Goal: Task Accomplishment & Management: Use online tool/utility

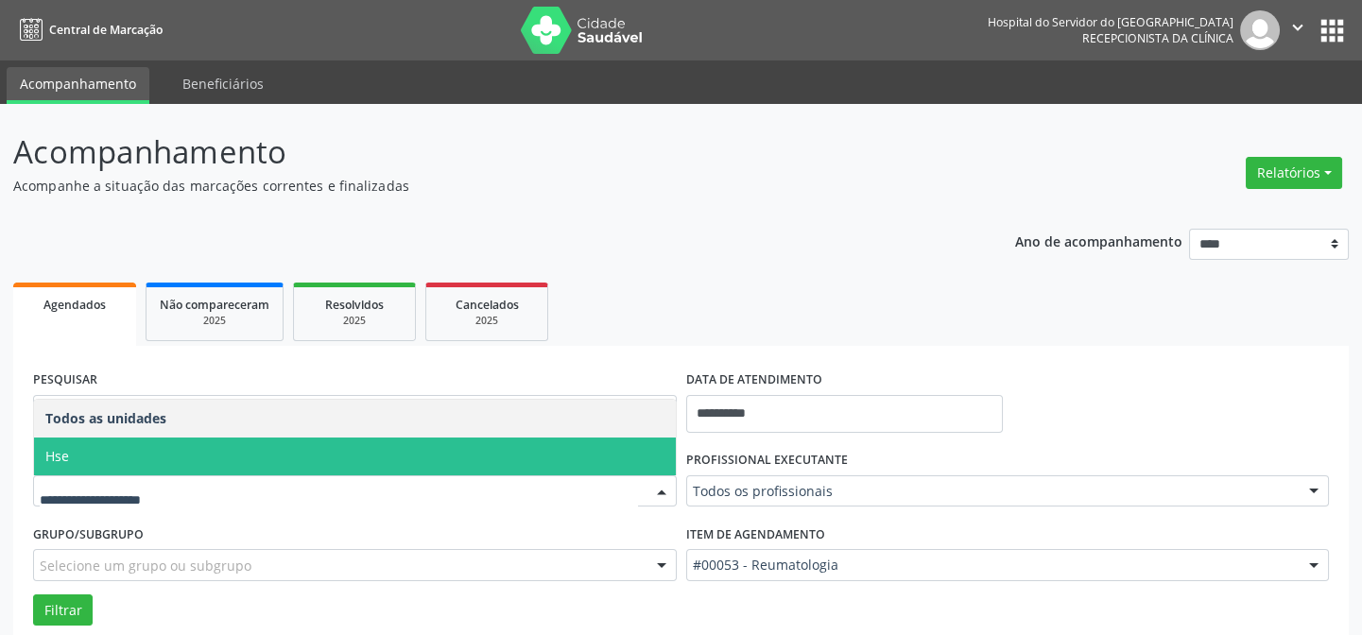
click at [104, 448] on span "Hse" at bounding box center [355, 457] width 642 height 38
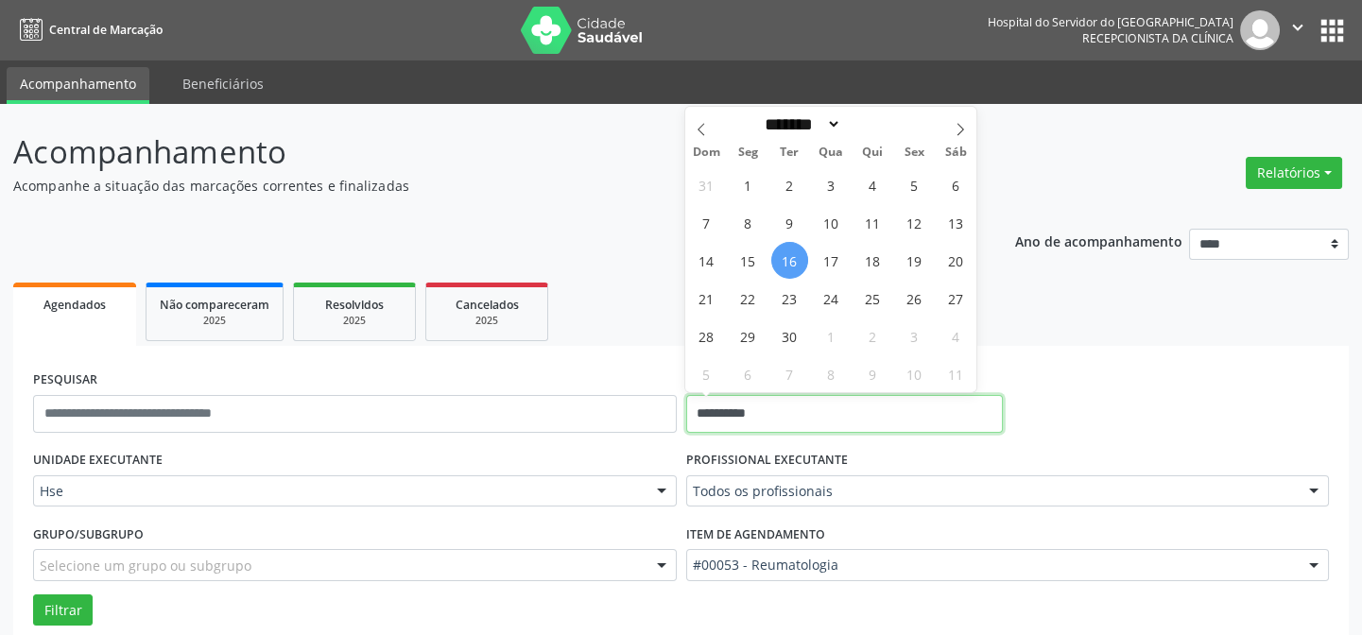
click at [779, 412] on input "**********" at bounding box center [844, 414] width 317 height 38
click at [781, 258] on span "16" at bounding box center [789, 260] width 37 height 37
type input "**********"
click at [781, 258] on span "16" at bounding box center [789, 260] width 37 height 37
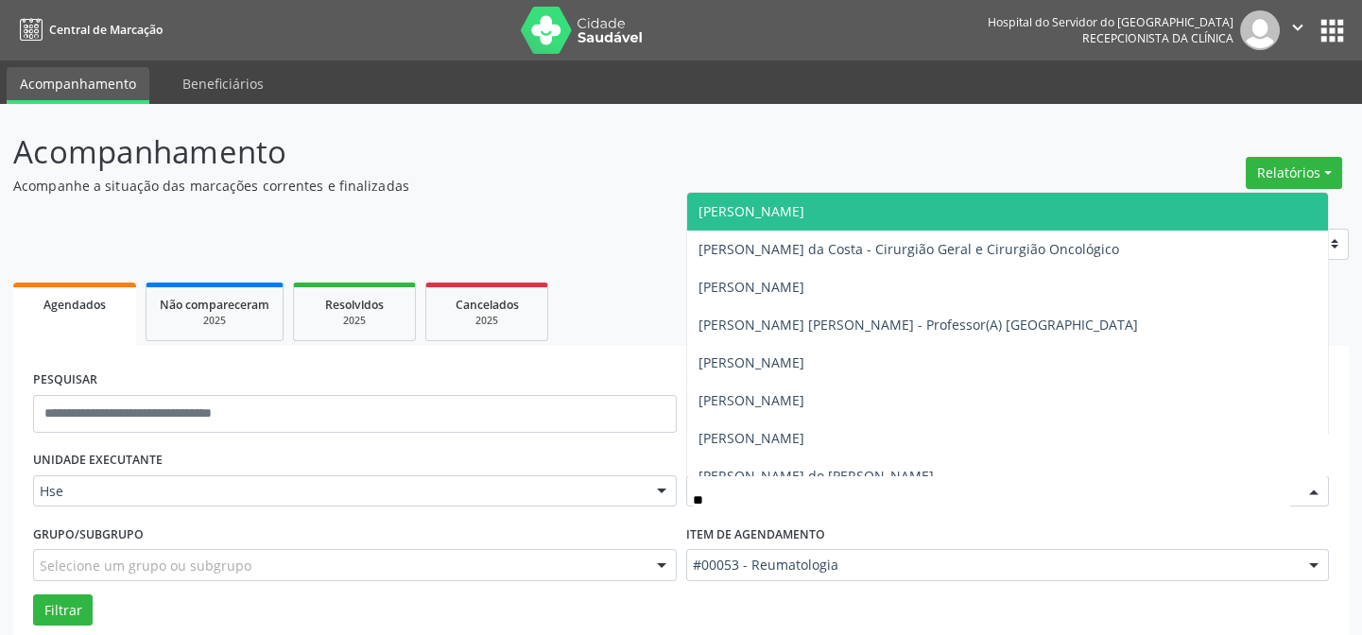
type input "*"
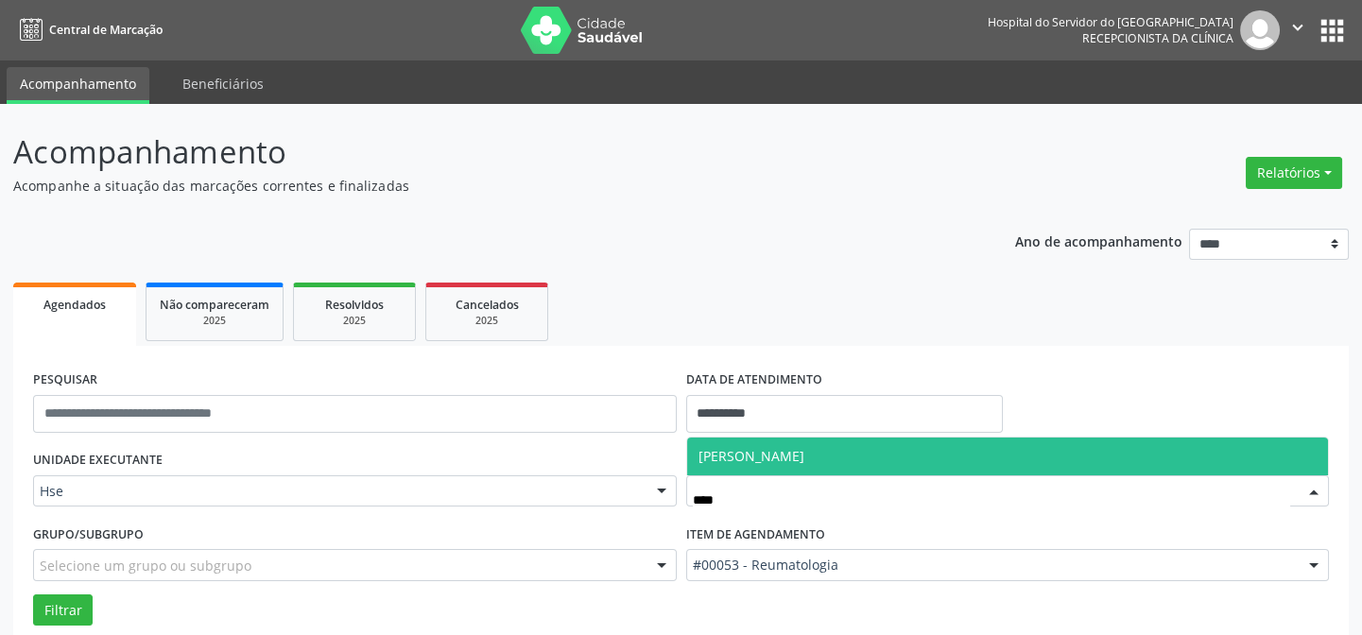
type input "*****"
click at [784, 451] on span "[PERSON_NAME]" at bounding box center [752, 456] width 106 height 18
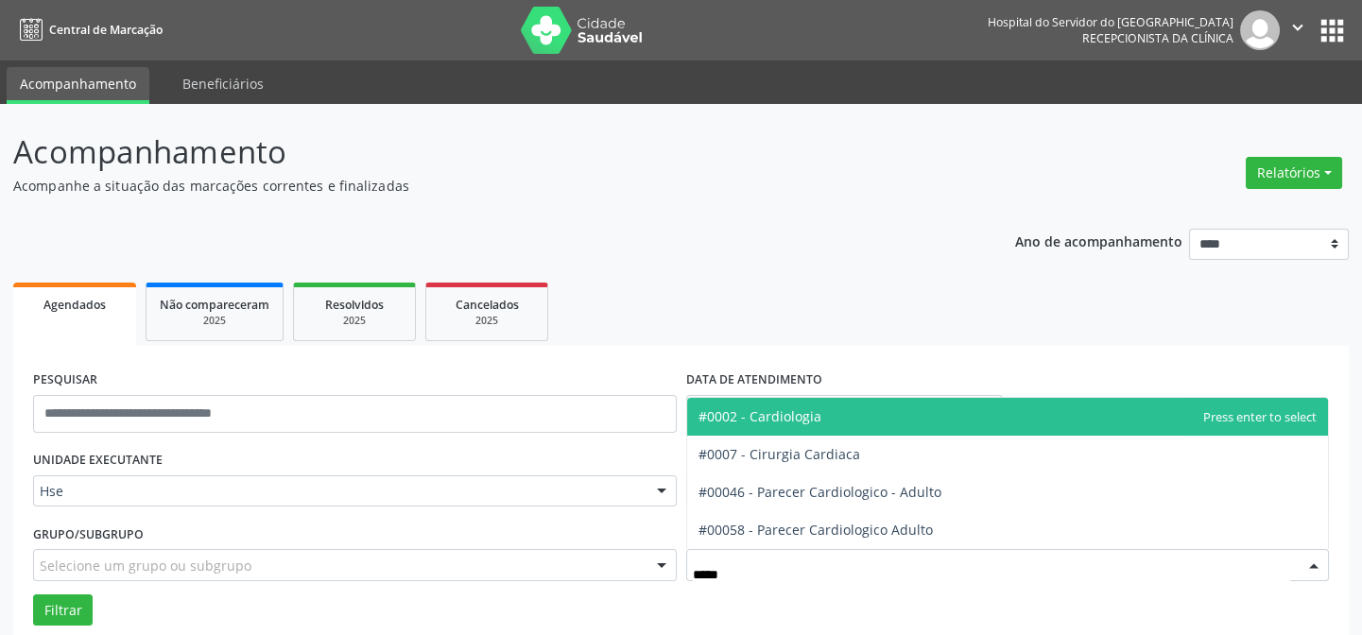
type input "******"
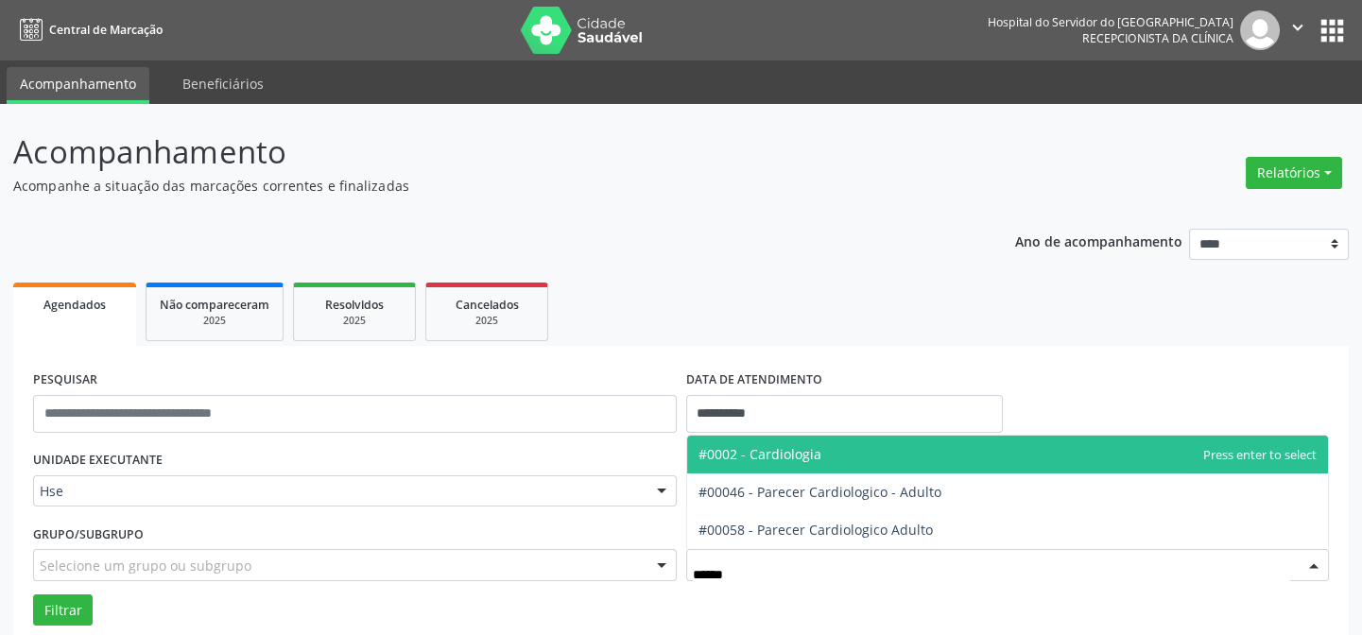
click at [795, 461] on span "#0002 - Cardiologia" at bounding box center [760, 454] width 123 height 18
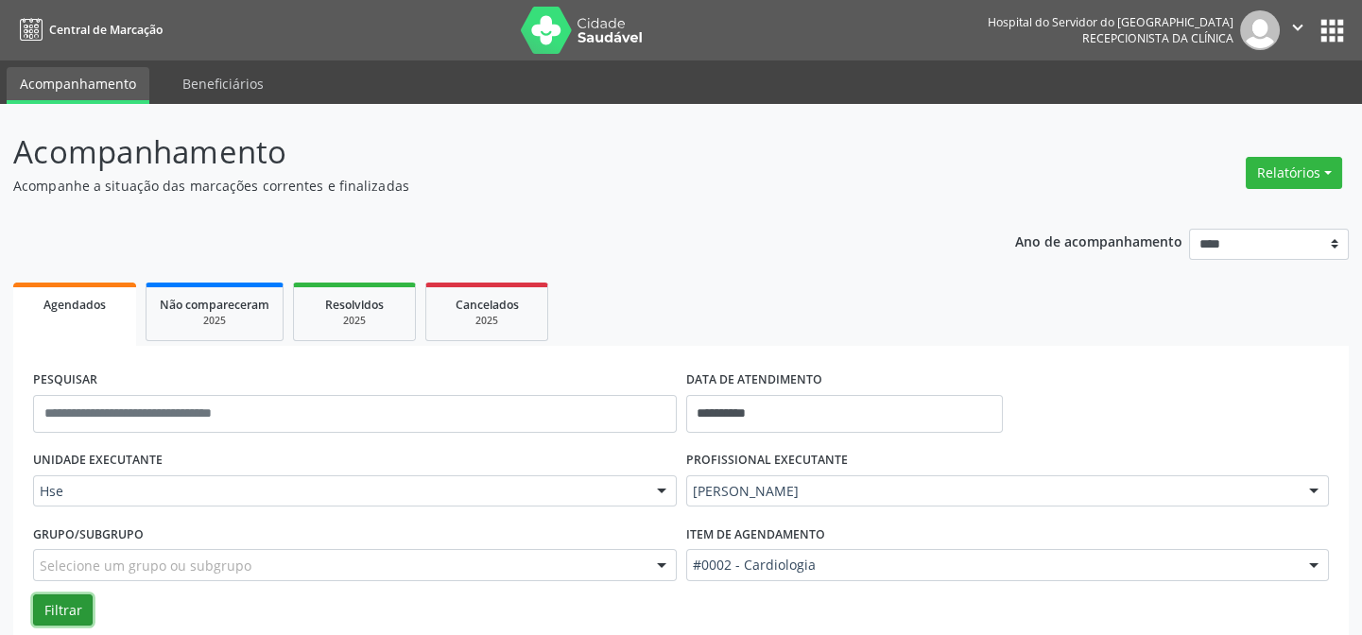
click at [60, 605] on button "Filtrar" at bounding box center [63, 611] width 60 height 32
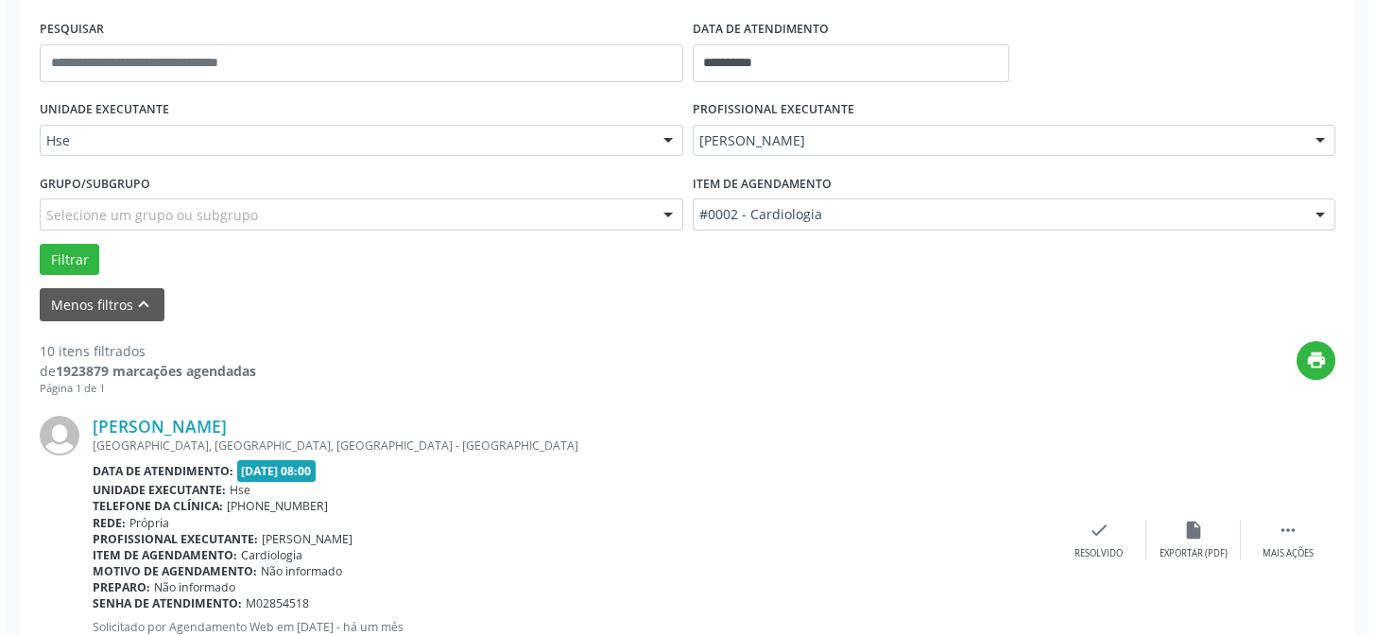
scroll to position [446, 0]
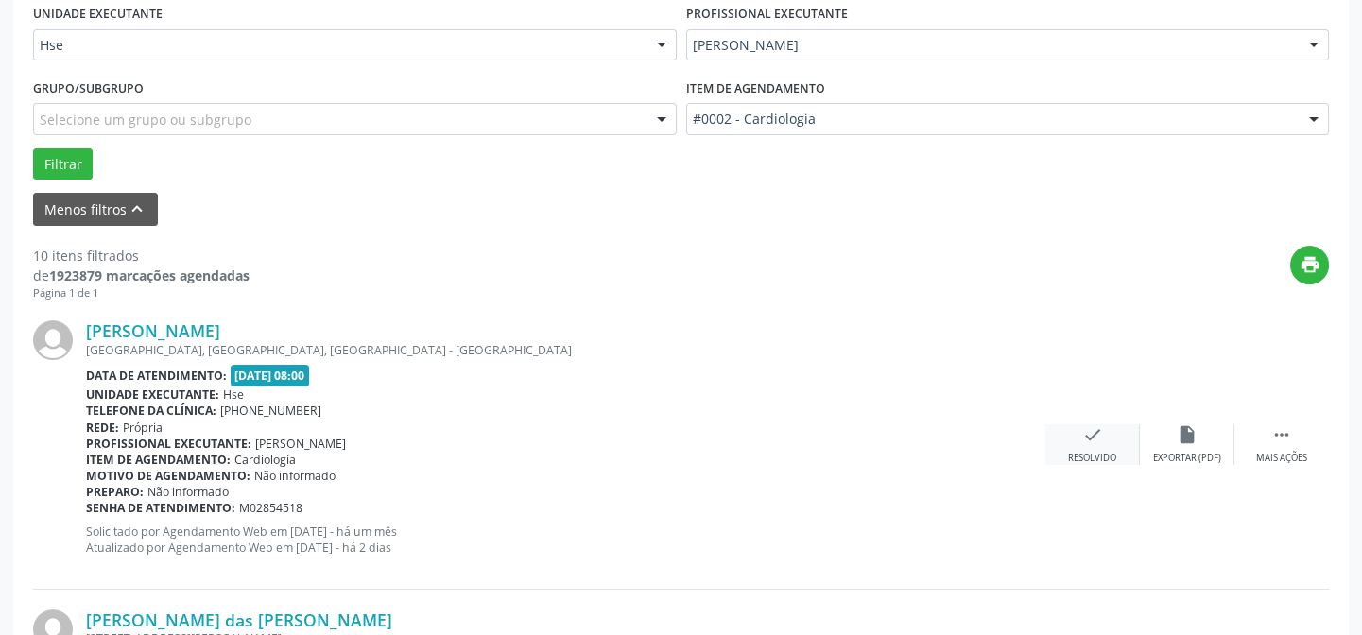
click at [1091, 453] on div "Resolvido" at bounding box center [1092, 458] width 48 height 13
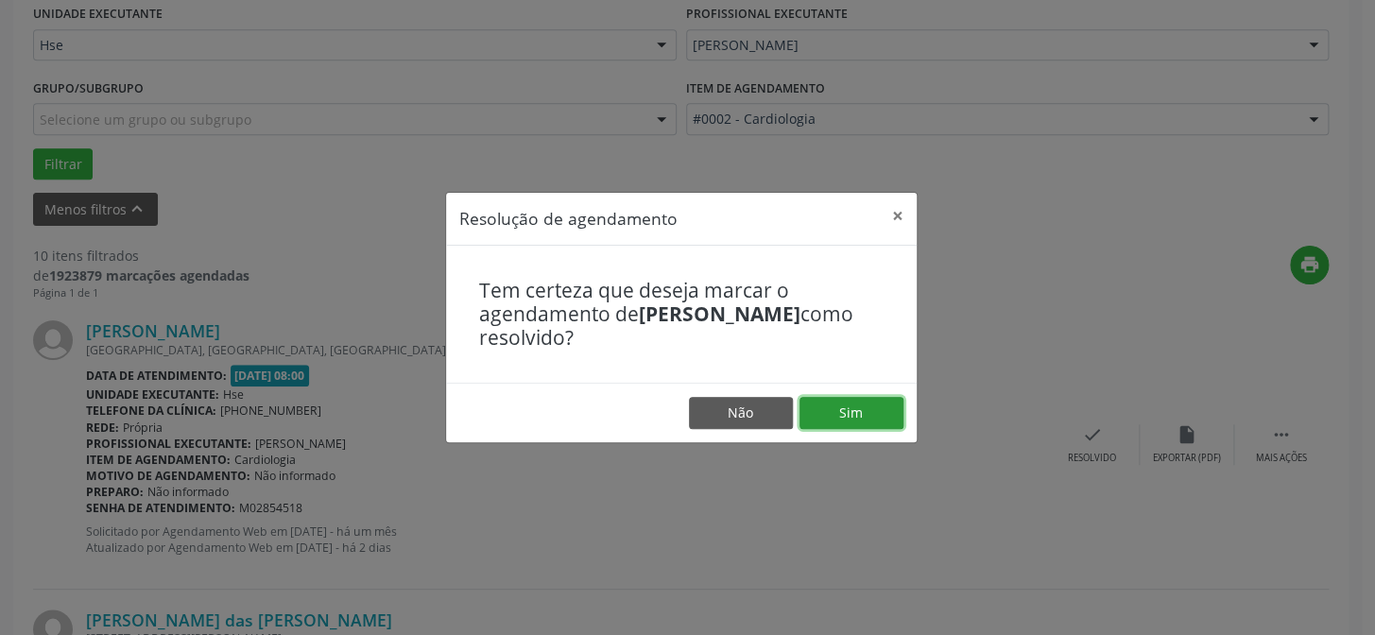
click at [865, 416] on button "Sim" at bounding box center [852, 413] width 104 height 32
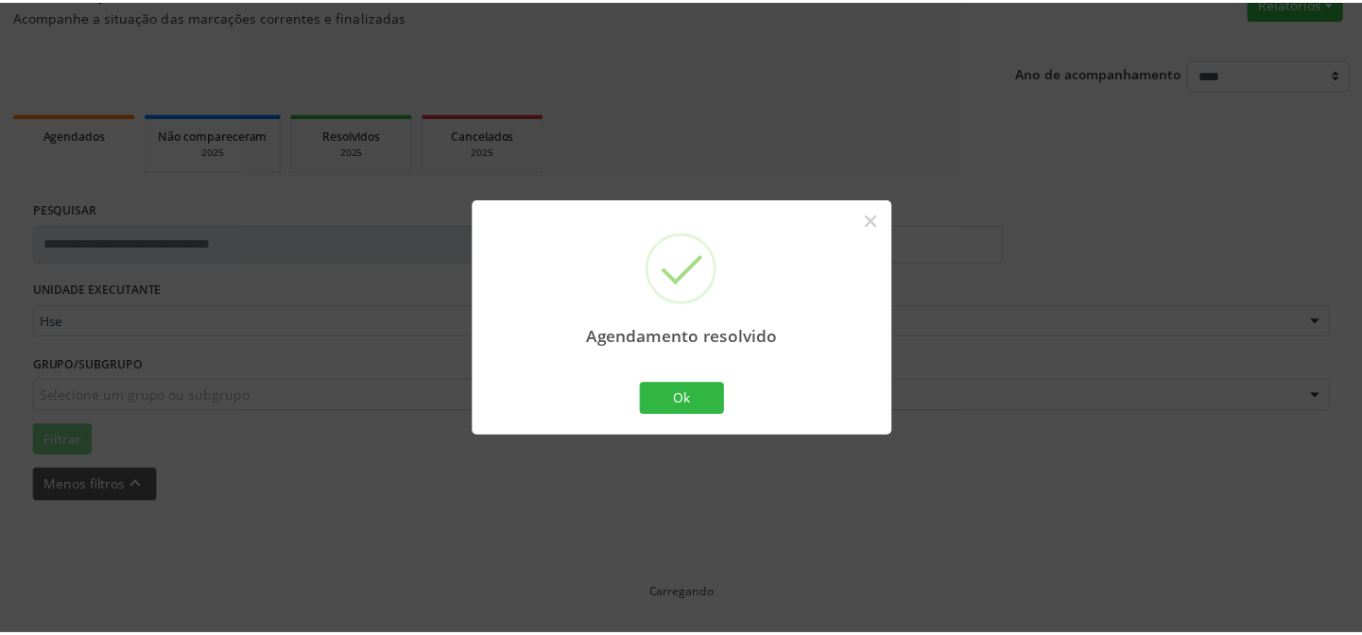
scroll to position [169, 0]
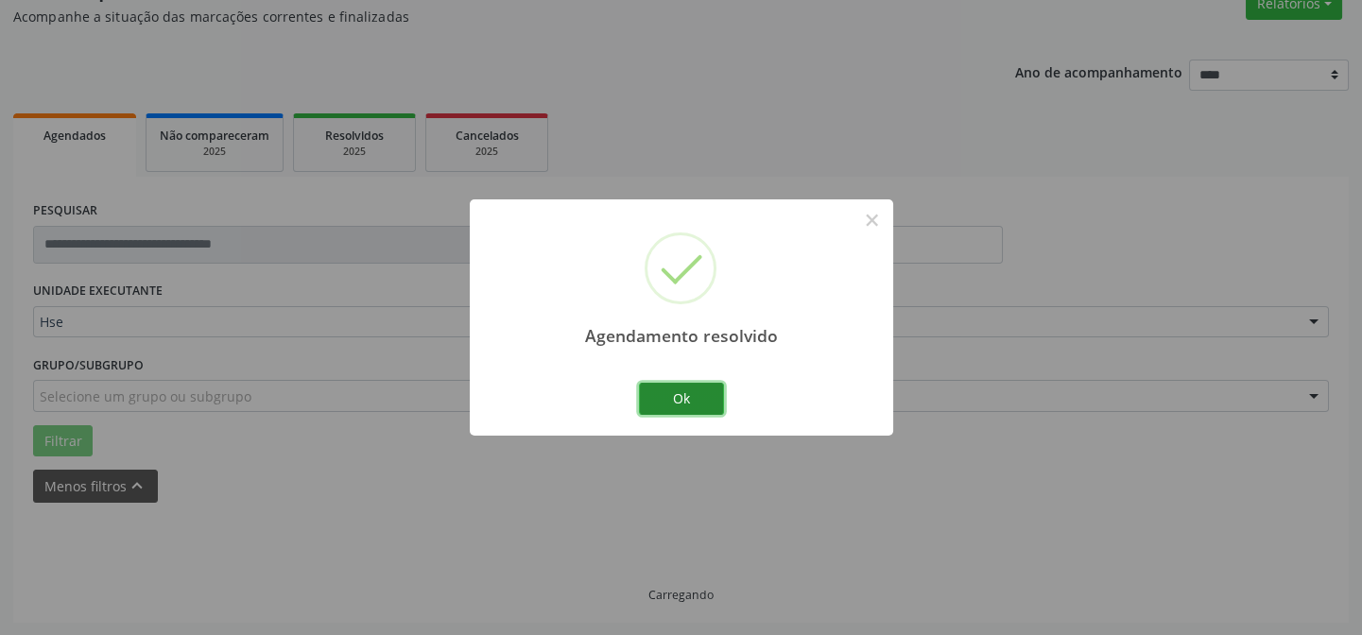
click at [692, 398] on button "Ok" at bounding box center [681, 399] width 85 height 32
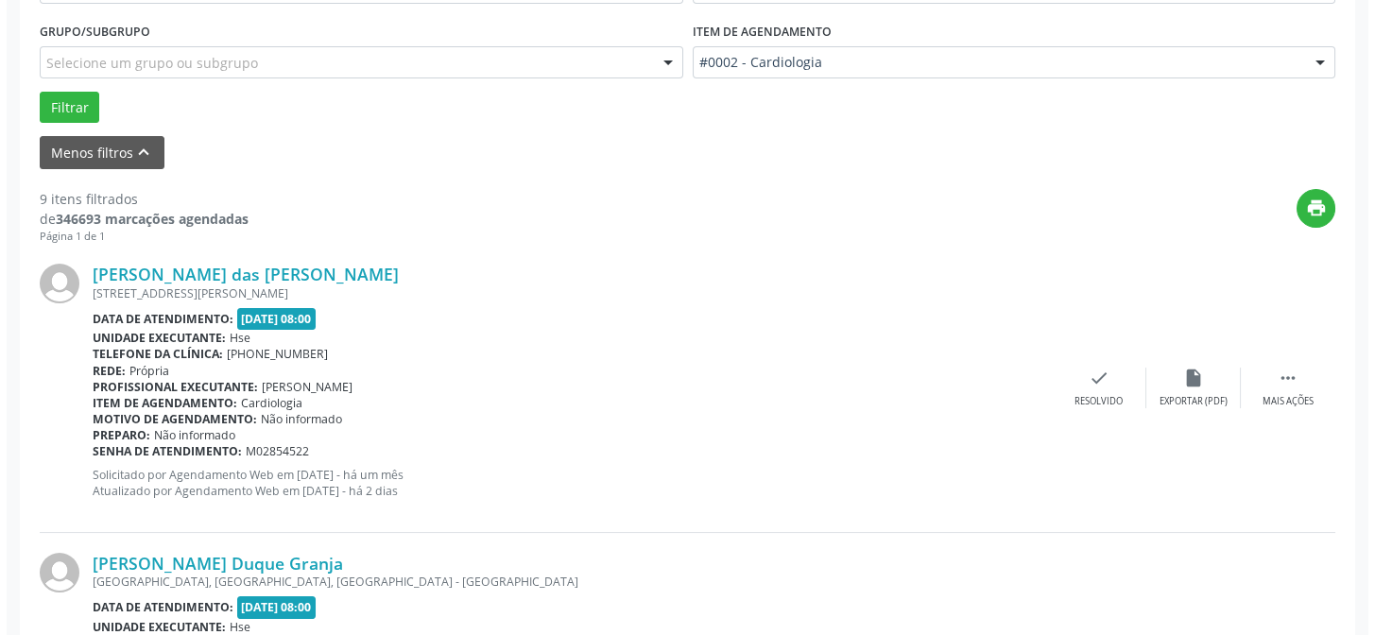
scroll to position [512, 0]
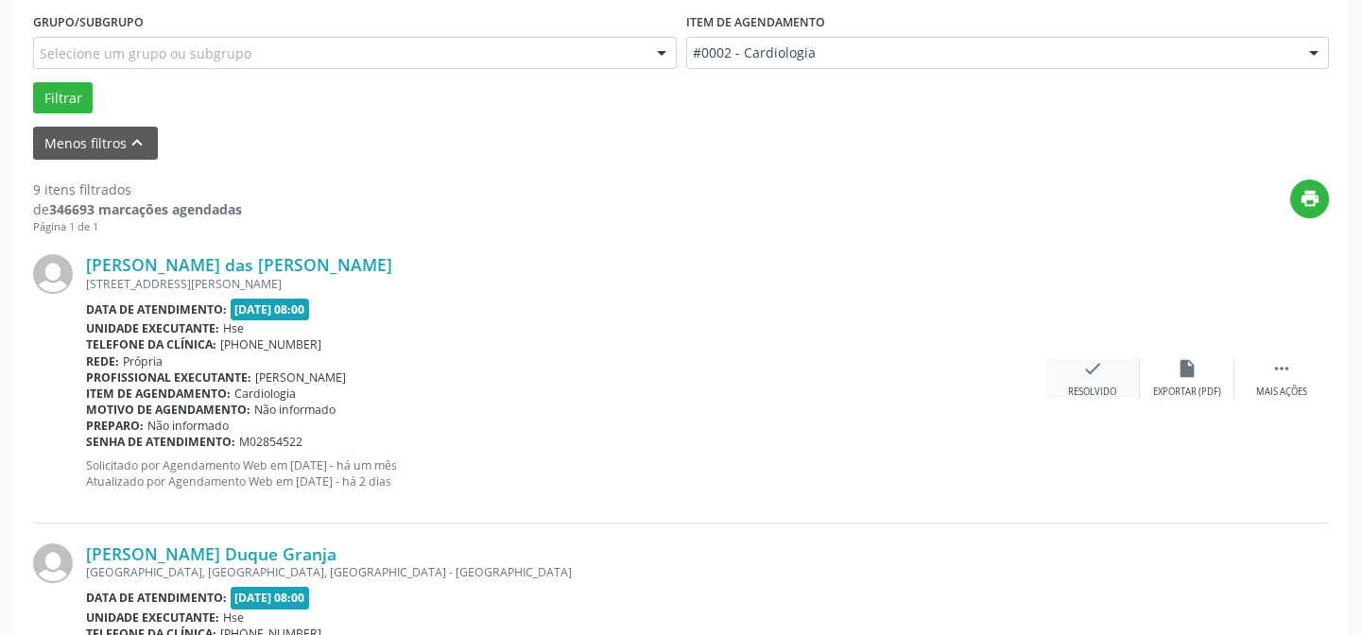
click at [1100, 386] on div "Resolvido" at bounding box center [1092, 392] width 48 height 13
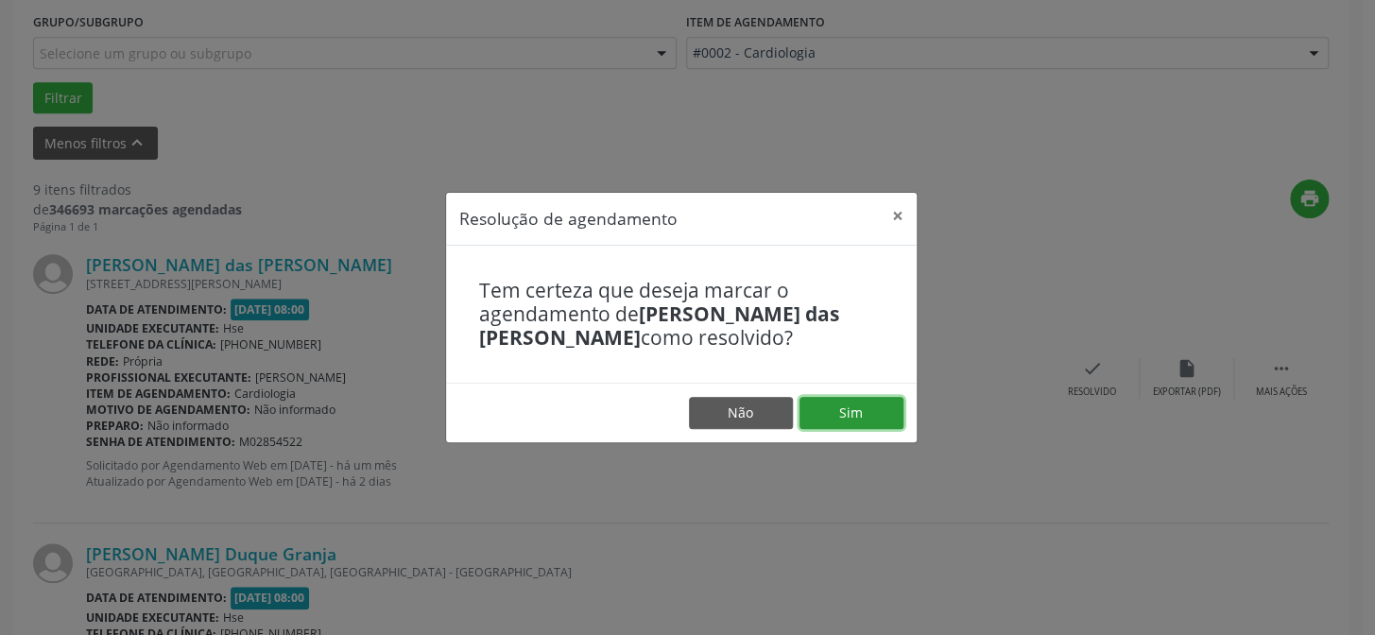
click at [859, 421] on button "Sim" at bounding box center [852, 413] width 104 height 32
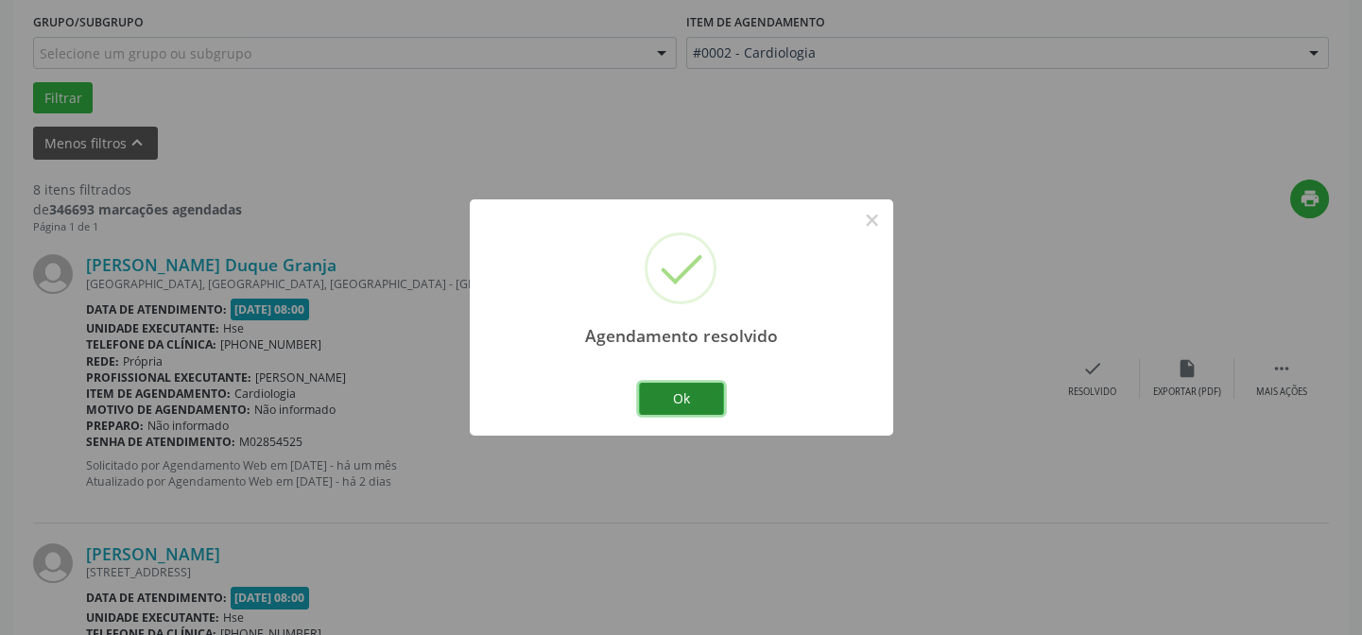
click at [700, 389] on button "Ok" at bounding box center [681, 399] width 85 height 32
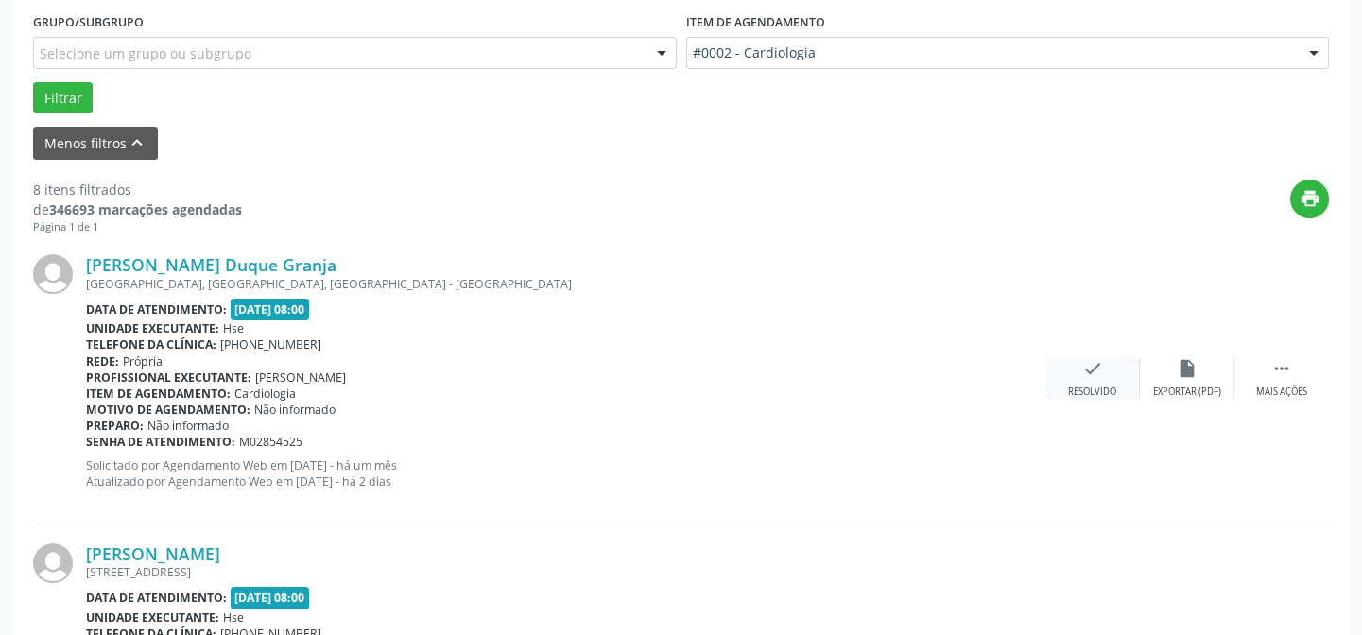
click at [1084, 378] on div "check Resolvido" at bounding box center [1092, 378] width 95 height 41
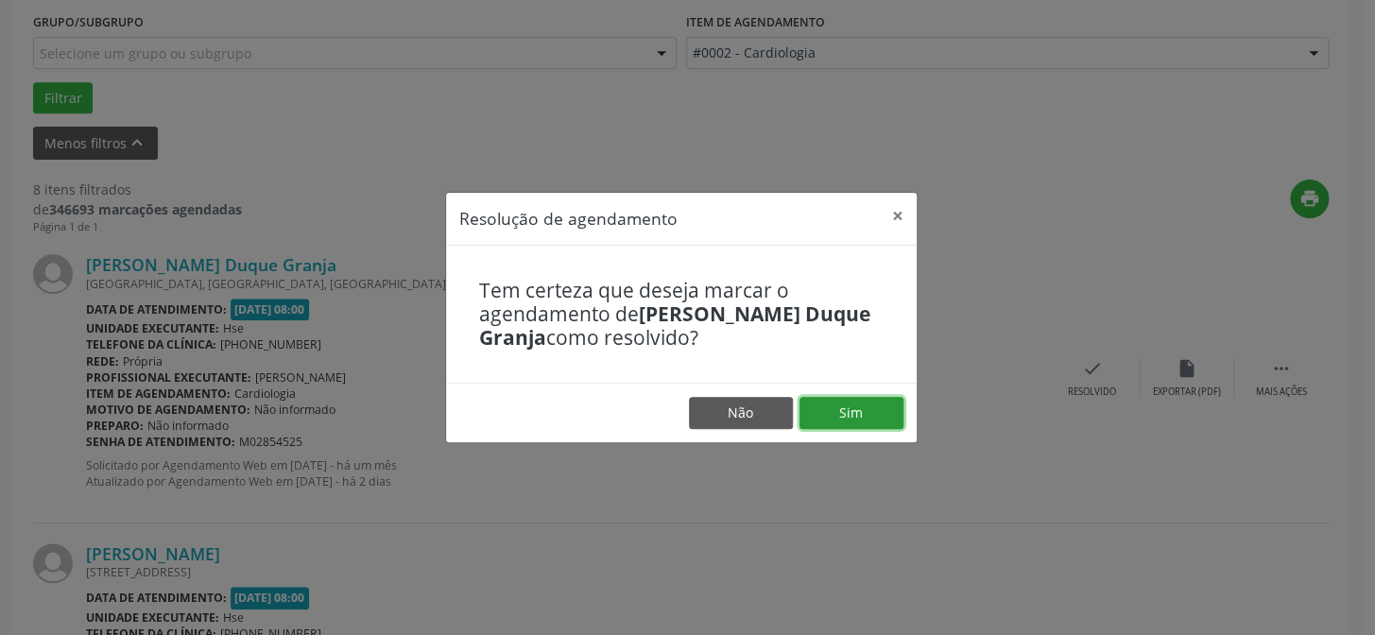
click at [850, 405] on button "Sim" at bounding box center [852, 413] width 104 height 32
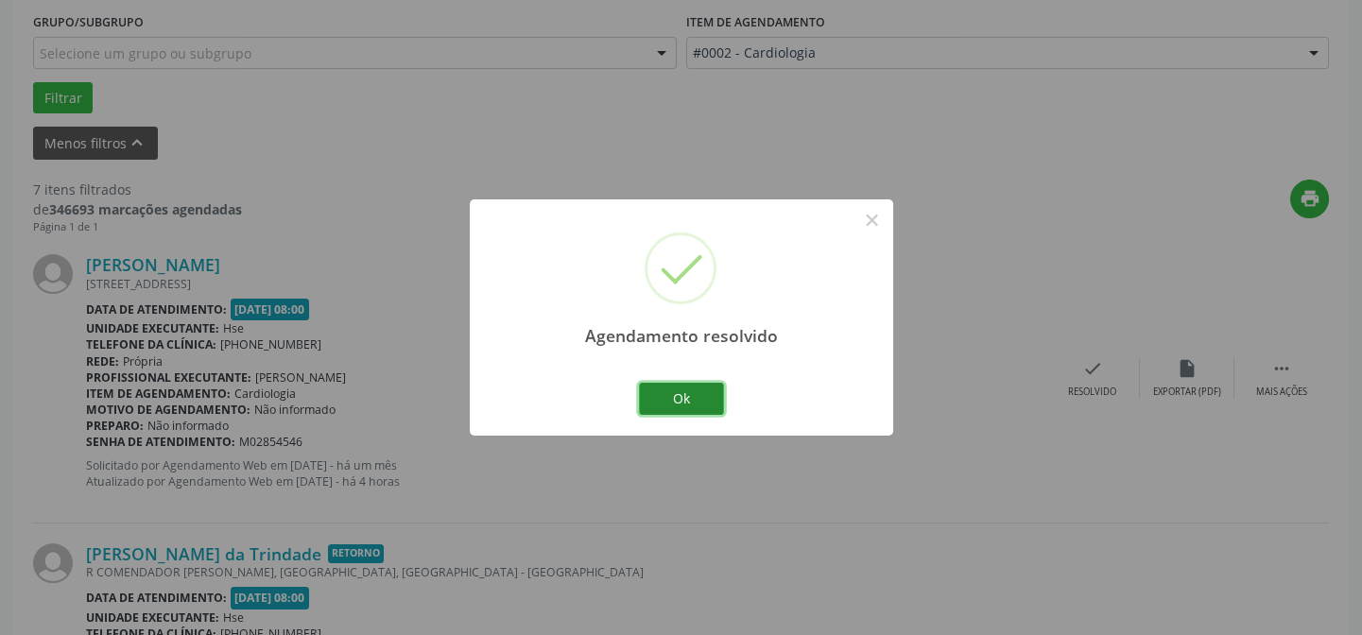
click at [686, 399] on button "Ok" at bounding box center [681, 399] width 85 height 32
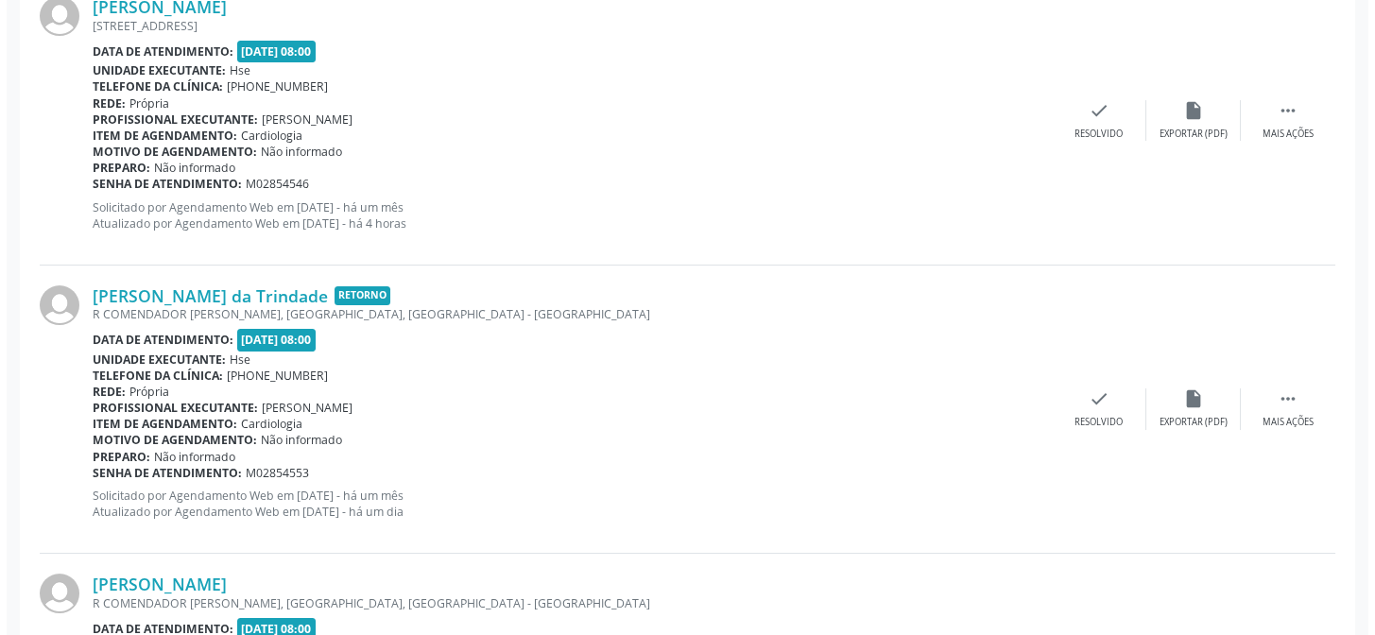
scroll to position [684, 0]
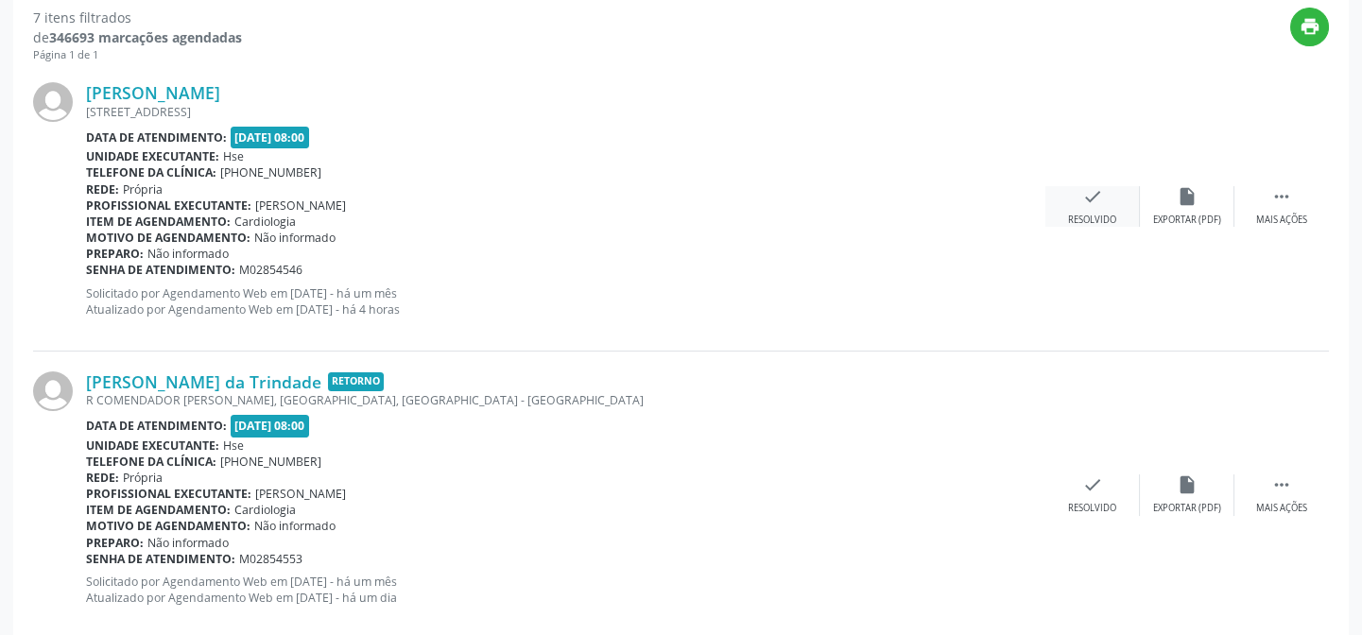
click at [1087, 218] on div "Resolvido" at bounding box center [1092, 220] width 48 height 13
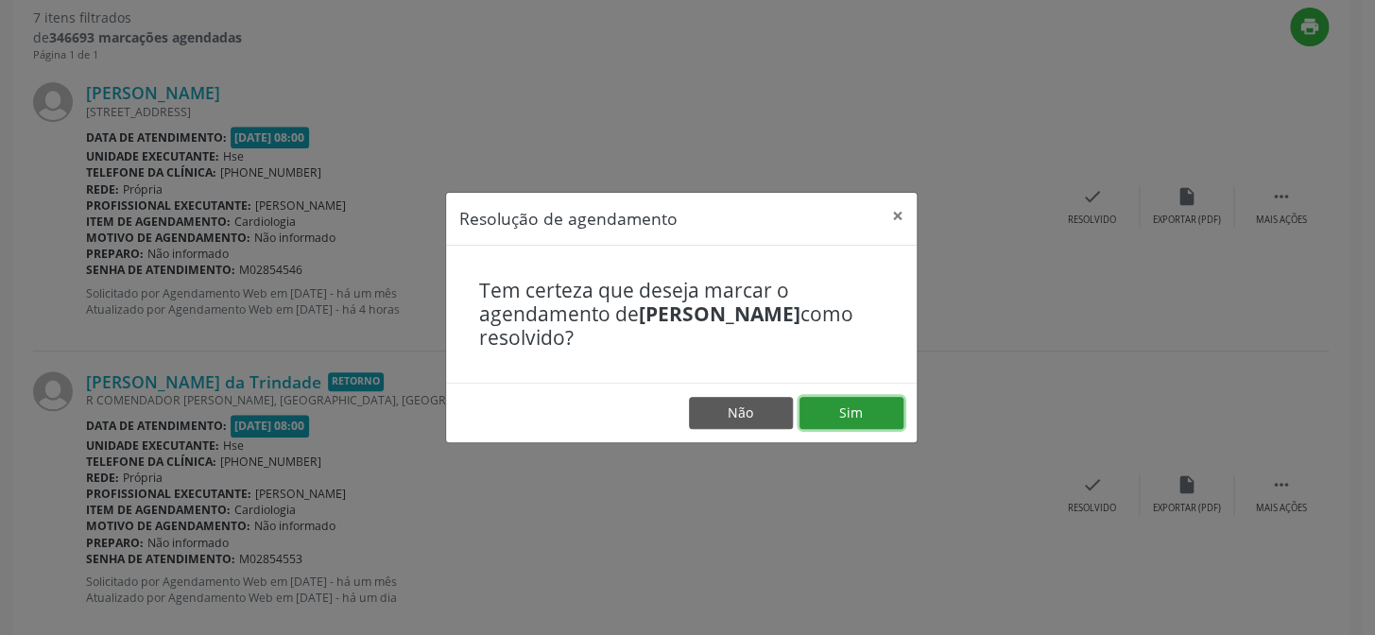
click at [862, 424] on button "Sim" at bounding box center [852, 413] width 104 height 32
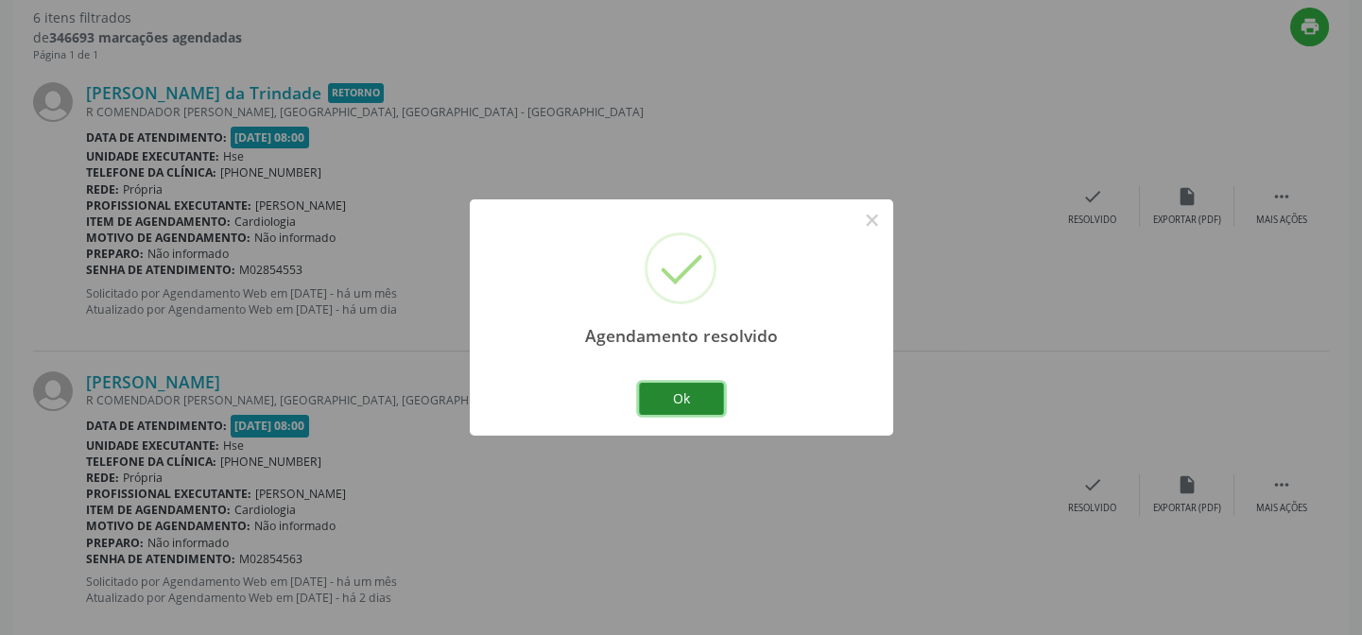
click at [684, 383] on button "Ok" at bounding box center [681, 399] width 85 height 32
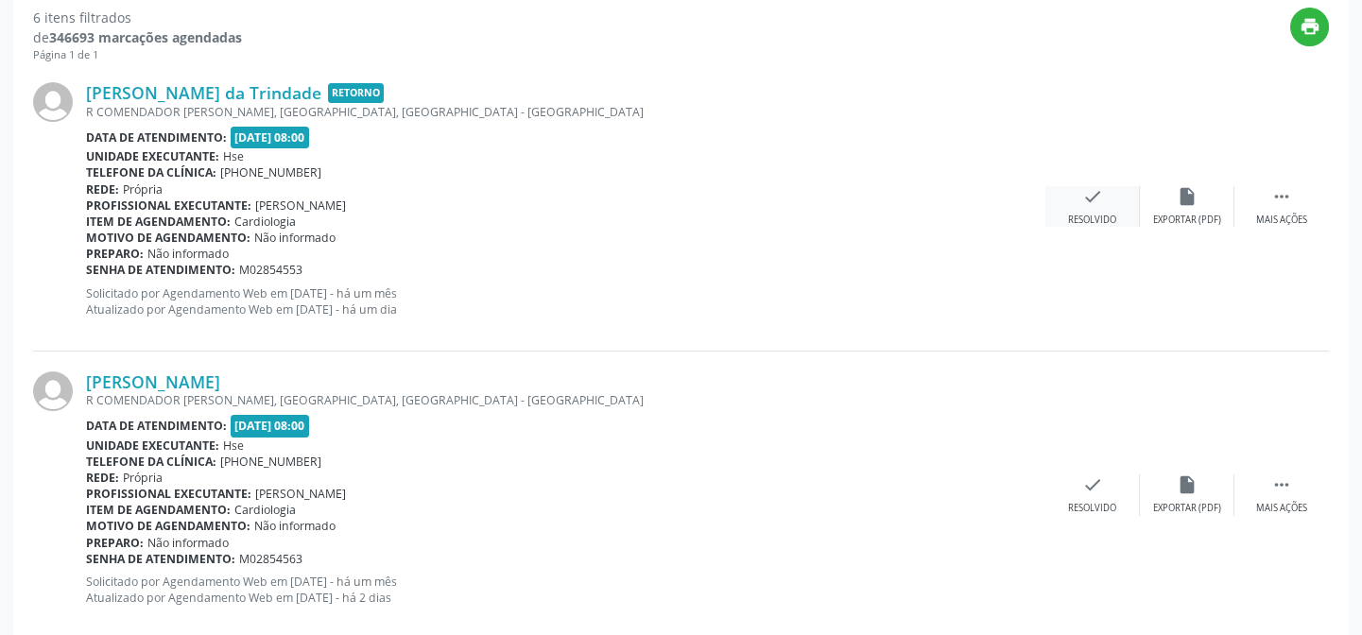
click at [1090, 214] on div "Resolvido" at bounding box center [1092, 220] width 48 height 13
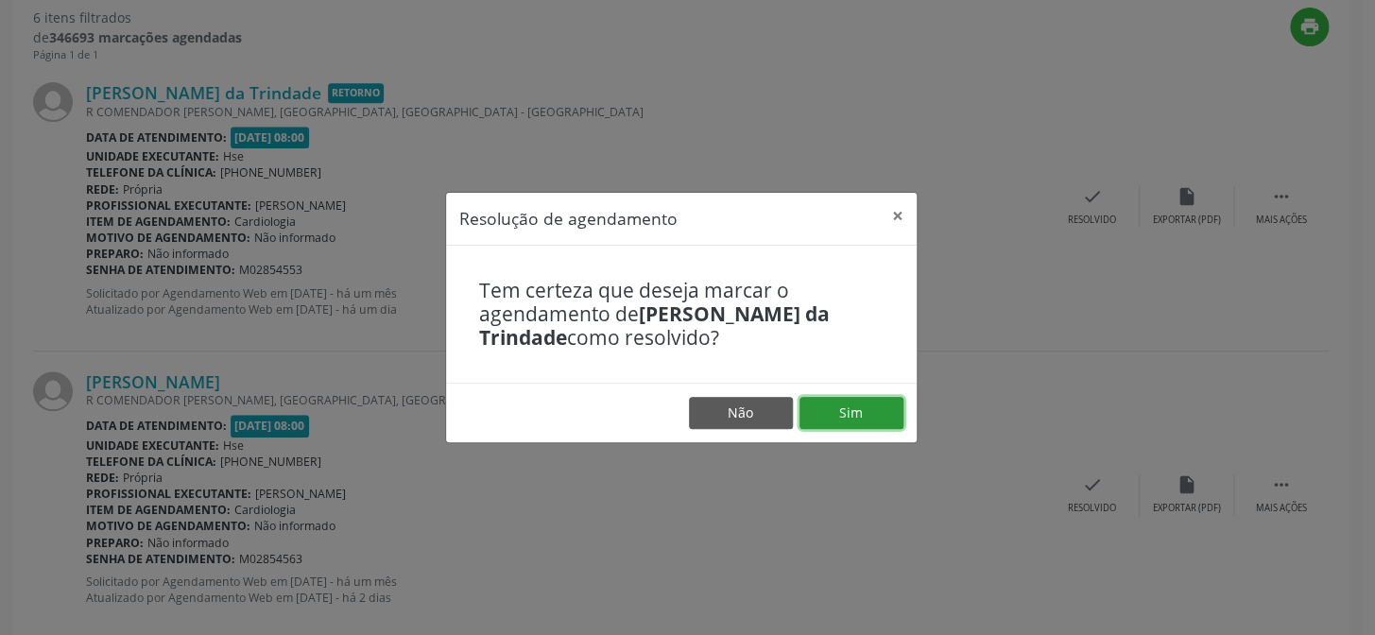
click at [827, 415] on button "Sim" at bounding box center [852, 413] width 104 height 32
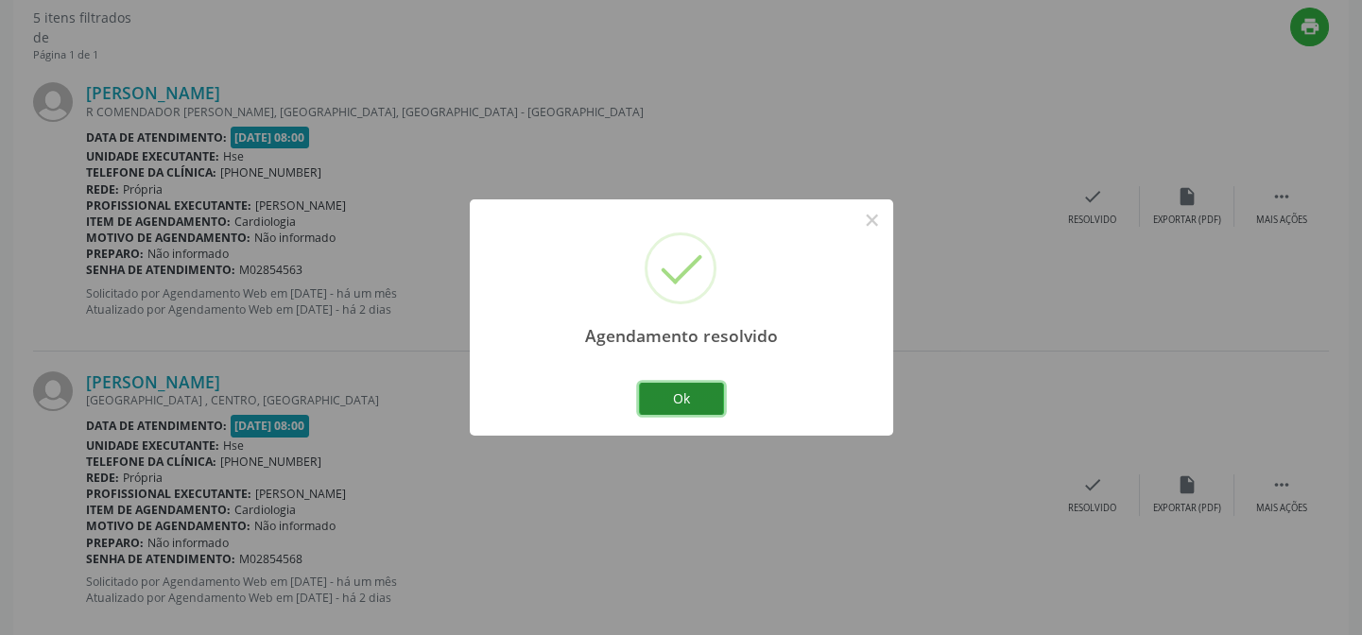
click at [690, 388] on button "Ok" at bounding box center [681, 399] width 85 height 32
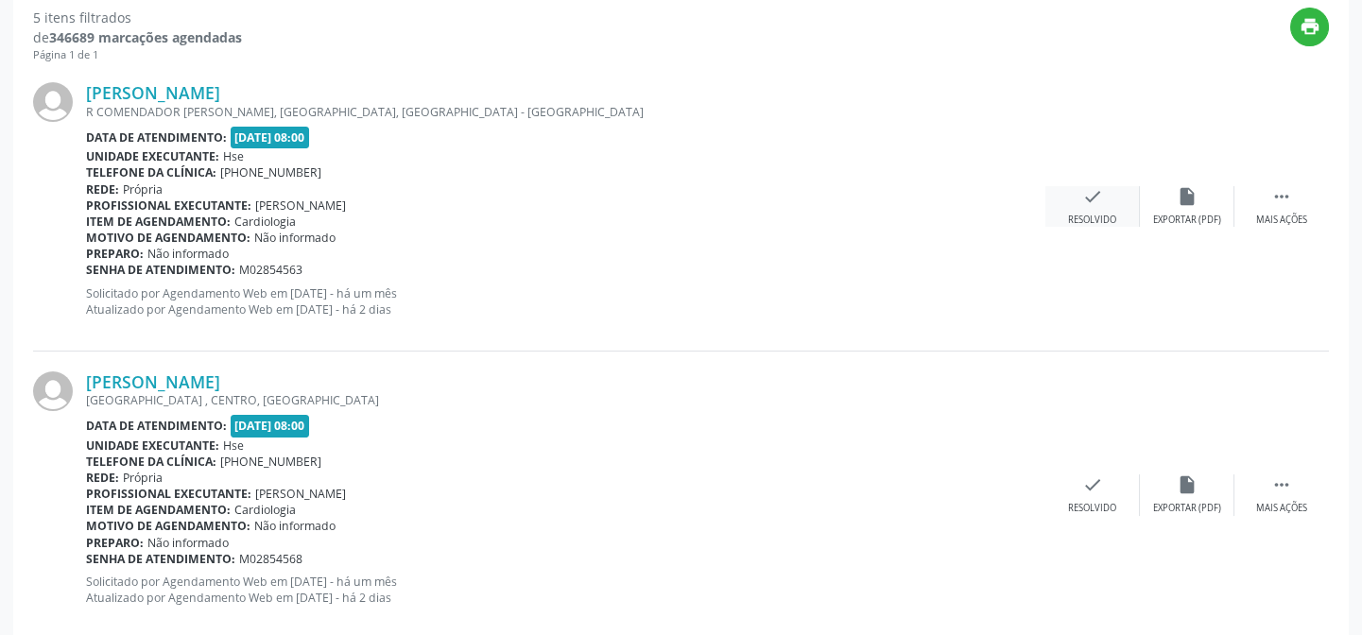
click at [1086, 221] on div "Resolvido" at bounding box center [1092, 220] width 48 height 13
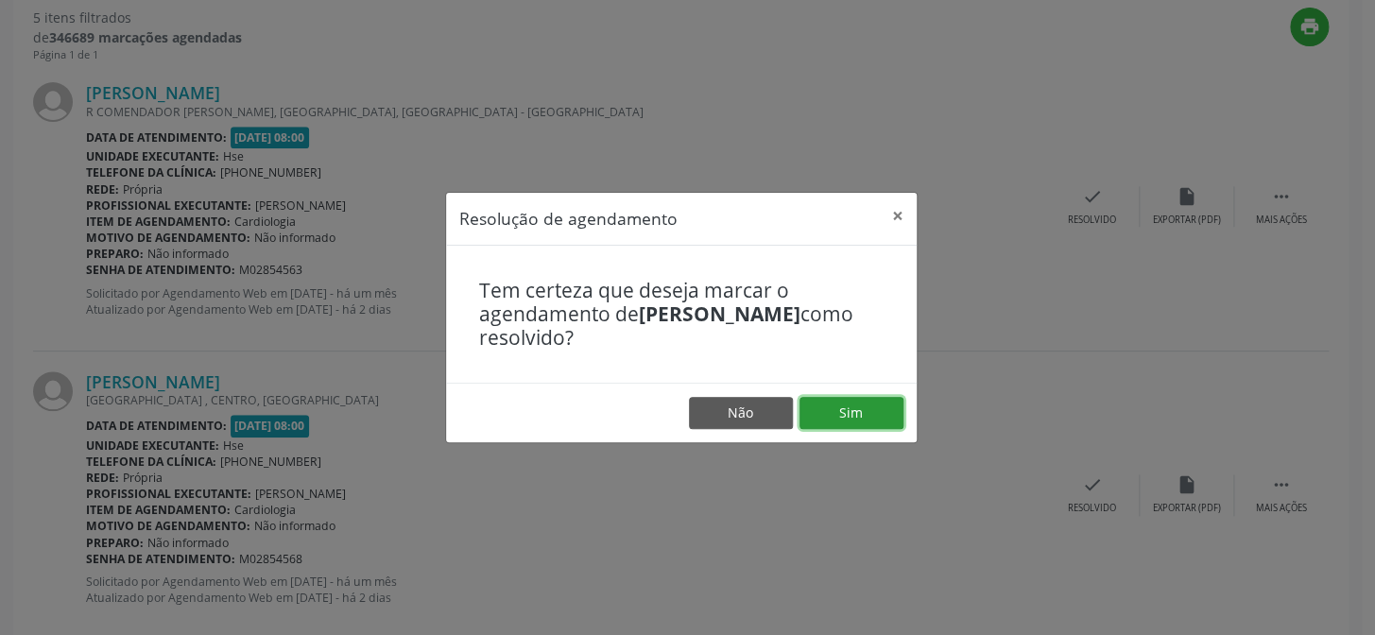
click at [878, 415] on button "Sim" at bounding box center [852, 413] width 104 height 32
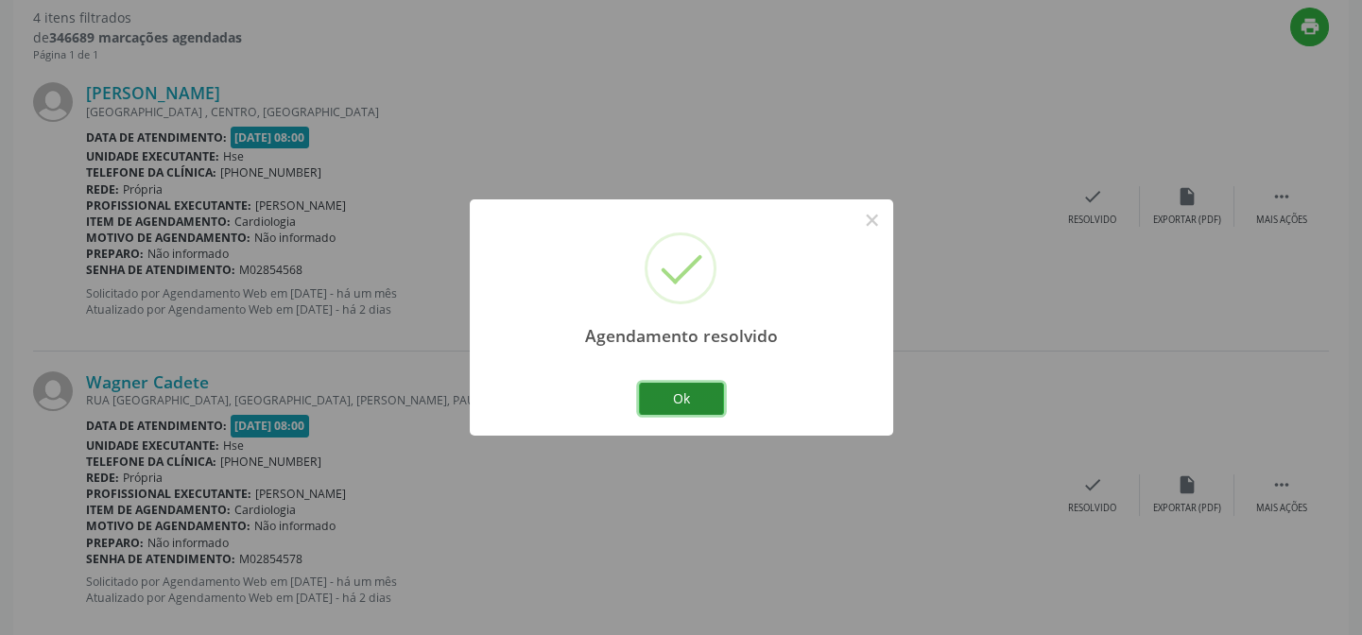
click at [687, 403] on button "Ok" at bounding box center [681, 399] width 85 height 32
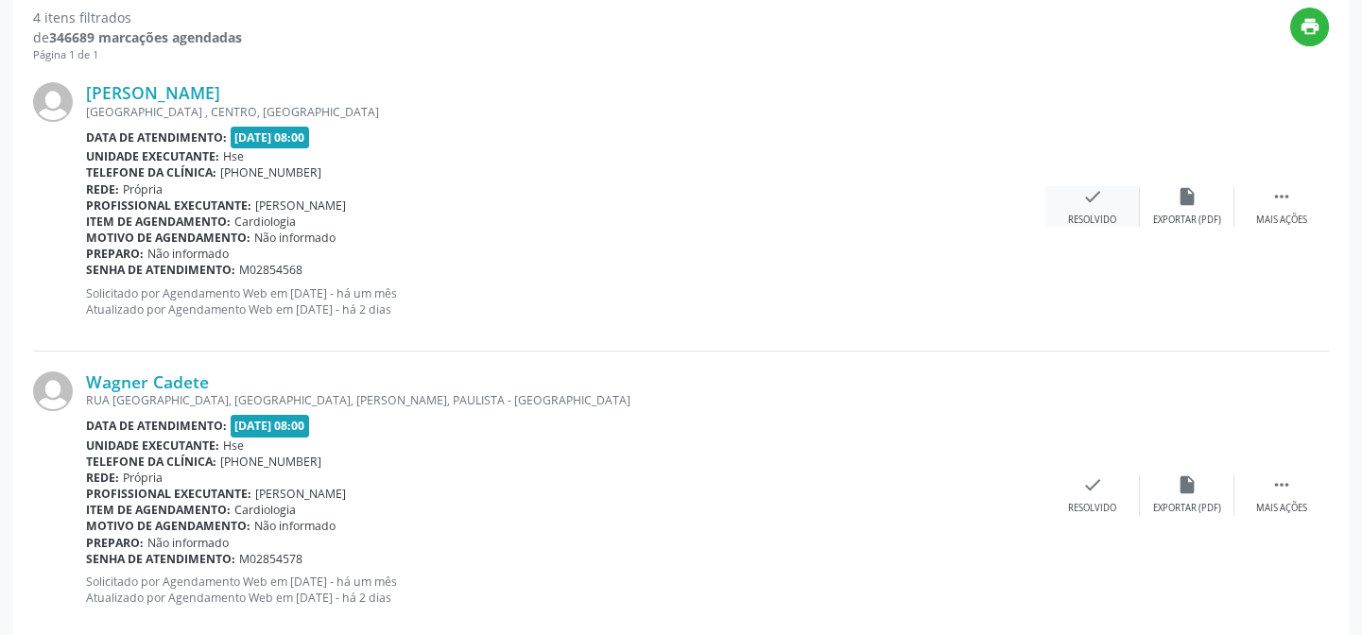
click at [1087, 207] on div "check Resolvido" at bounding box center [1092, 206] width 95 height 41
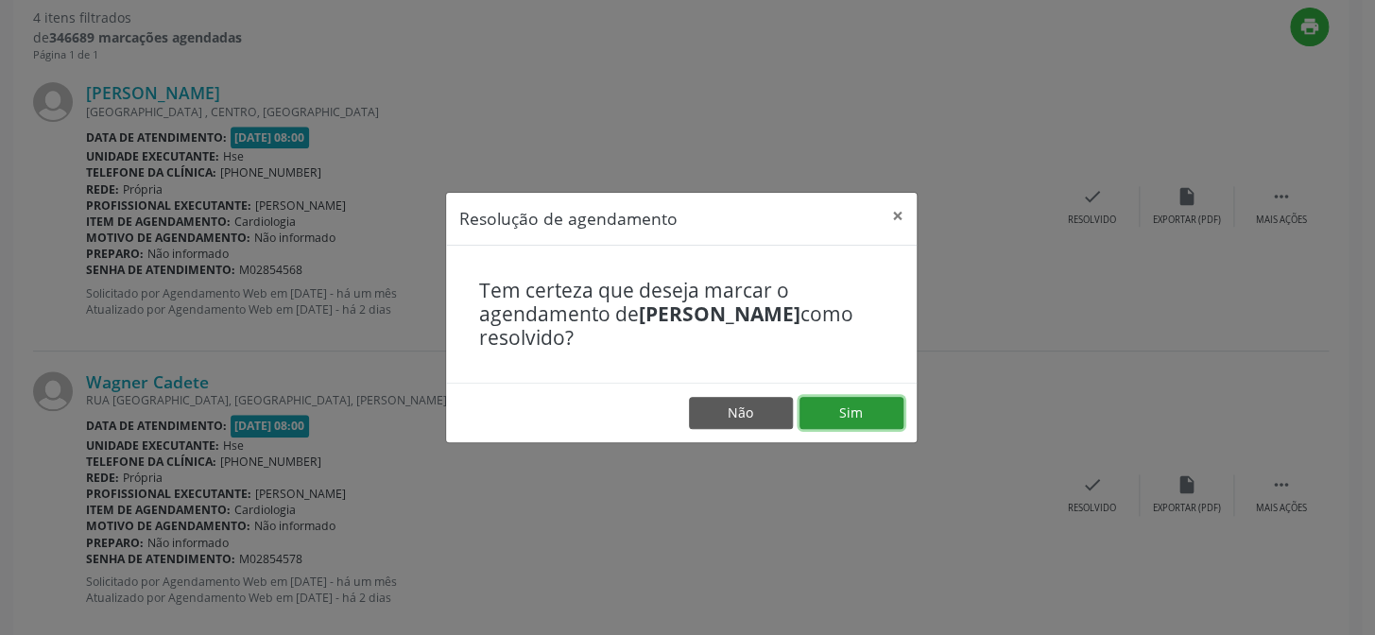
click at [847, 423] on button "Sim" at bounding box center [852, 413] width 104 height 32
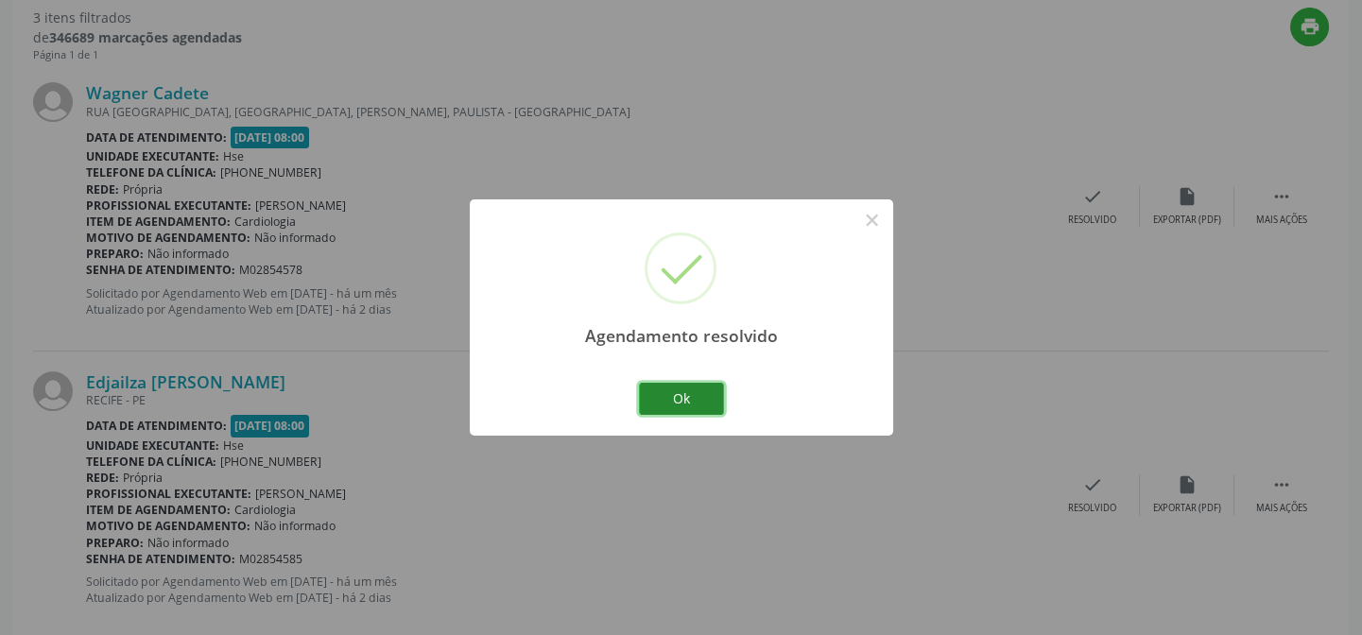
click at [665, 390] on button "Ok" at bounding box center [681, 399] width 85 height 32
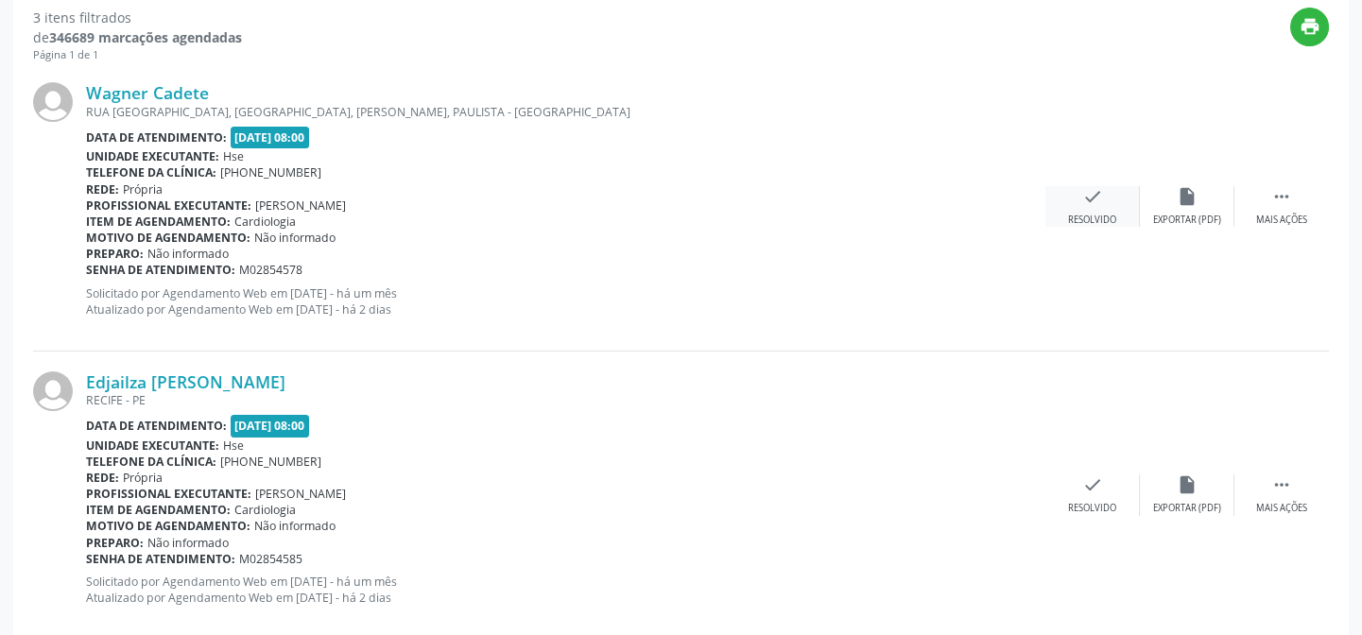
click at [1082, 205] on icon "check" at bounding box center [1092, 196] width 21 height 21
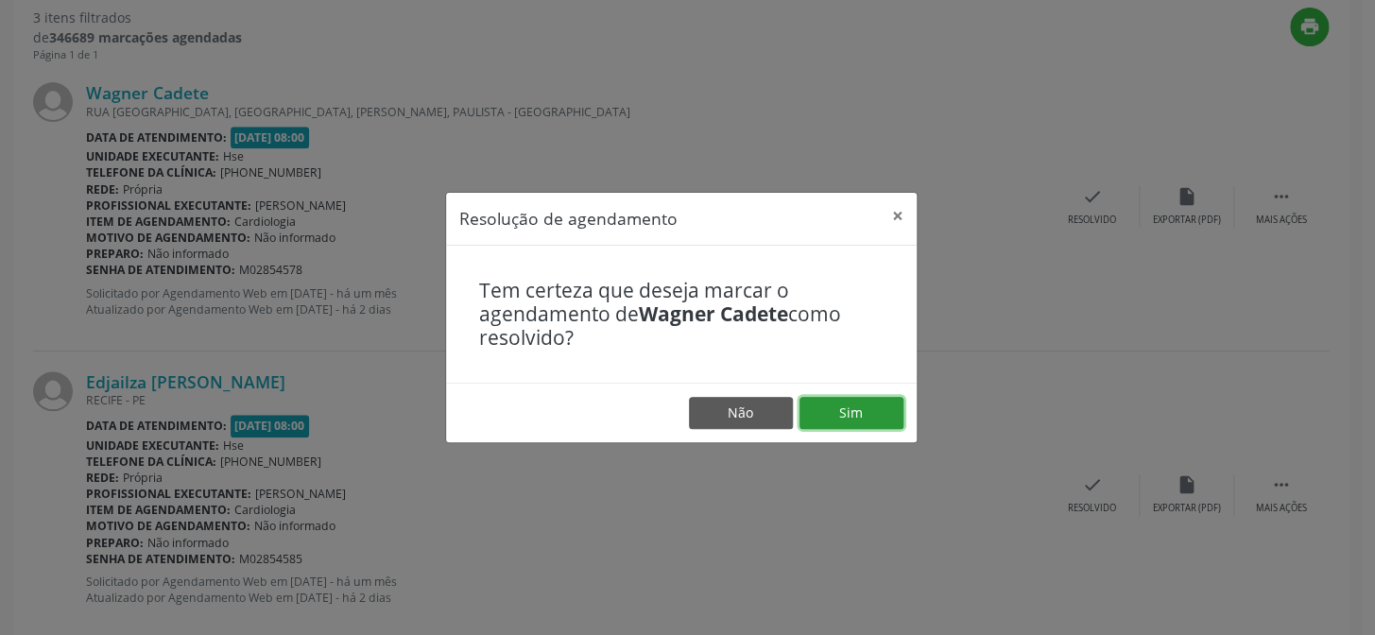
click at [840, 407] on button "Sim" at bounding box center [852, 413] width 104 height 32
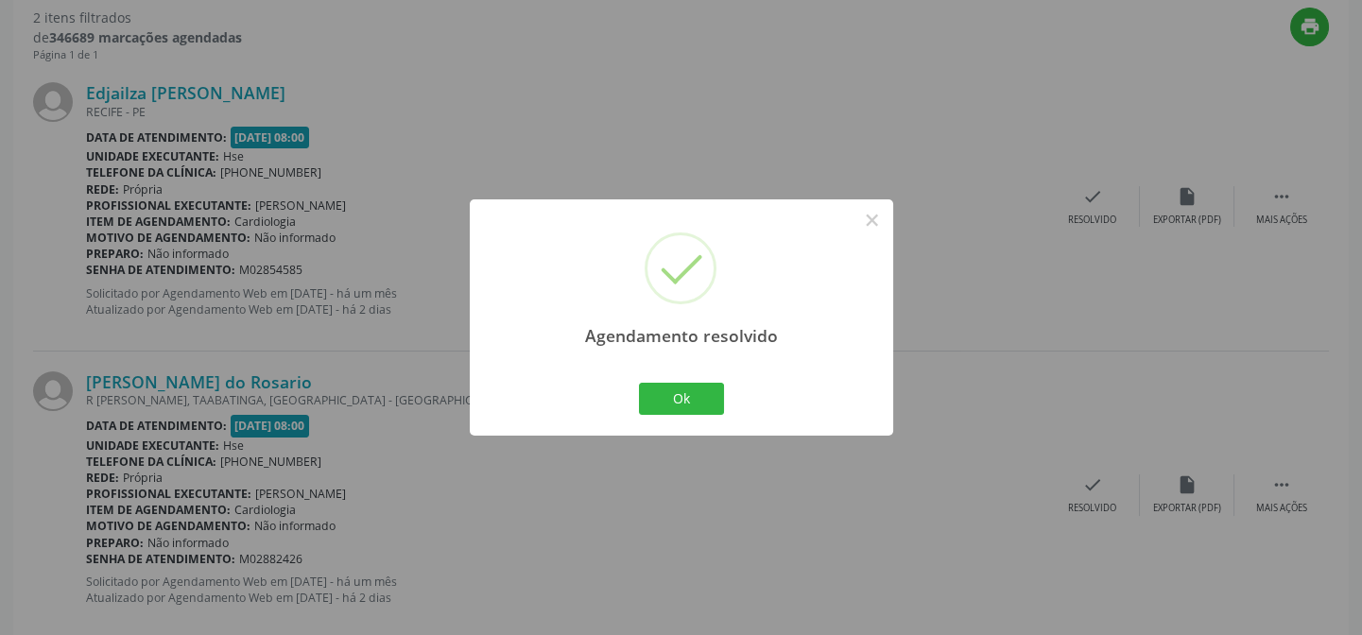
click at [632, 385] on div "Agendamento resolvido × Ok Cancel" at bounding box center [681, 316] width 423 height 235
click at [672, 401] on button "Ok" at bounding box center [681, 399] width 85 height 32
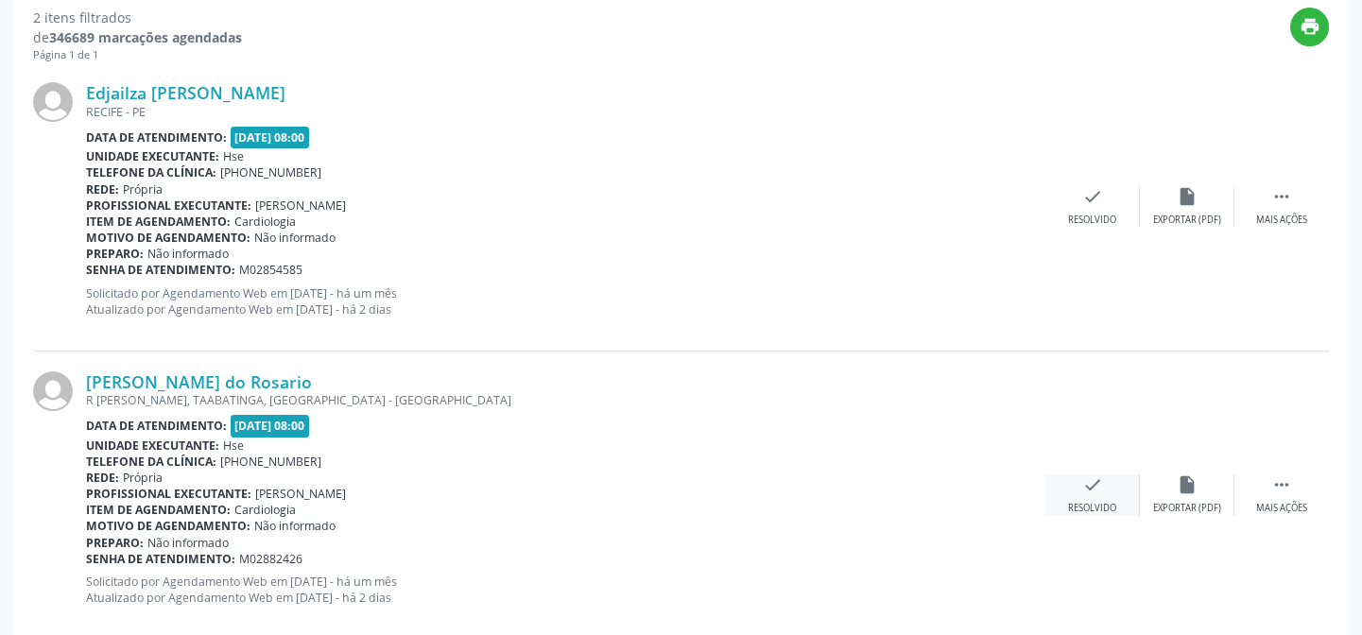
click at [1092, 506] on div "Resolvido" at bounding box center [1092, 508] width 48 height 13
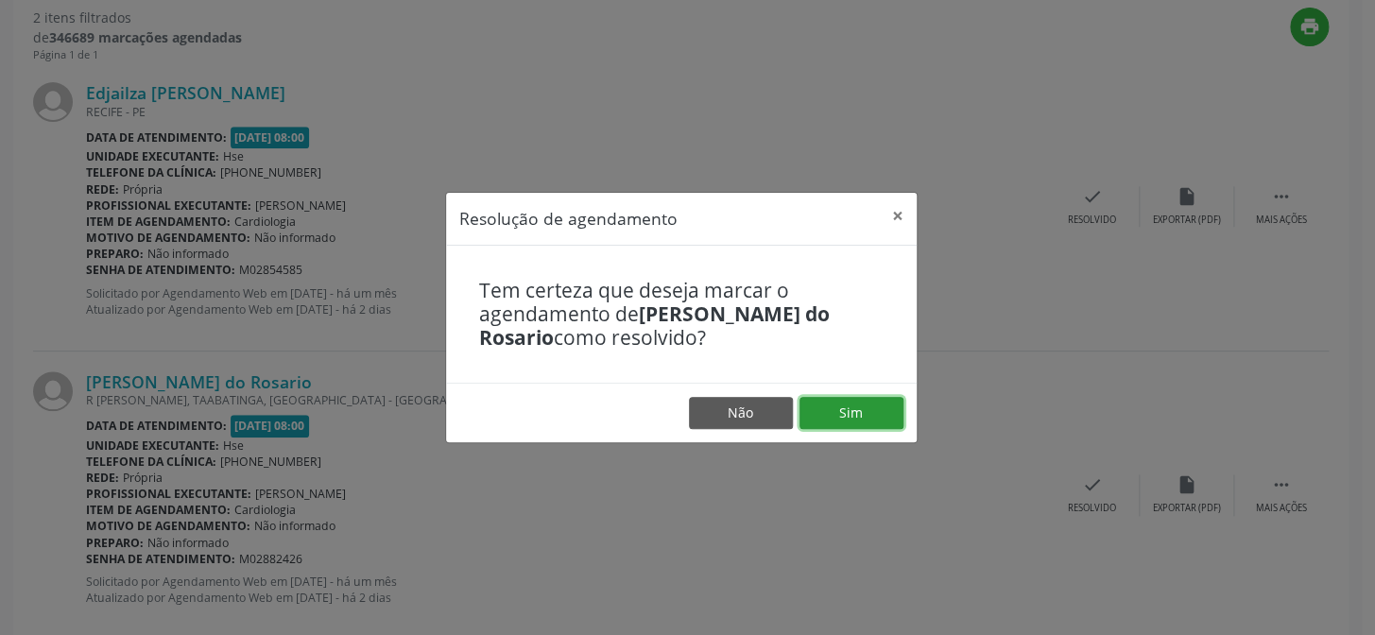
click at [871, 415] on button "Sim" at bounding box center [852, 413] width 104 height 32
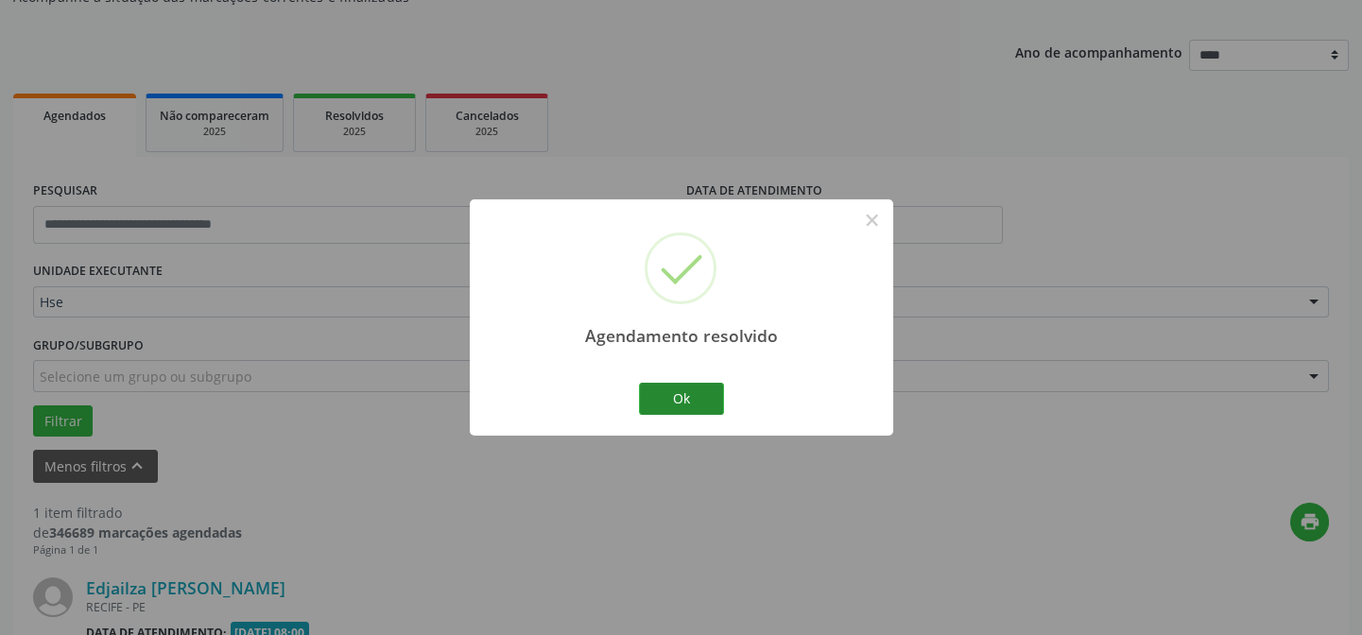
scroll to position [432, 0]
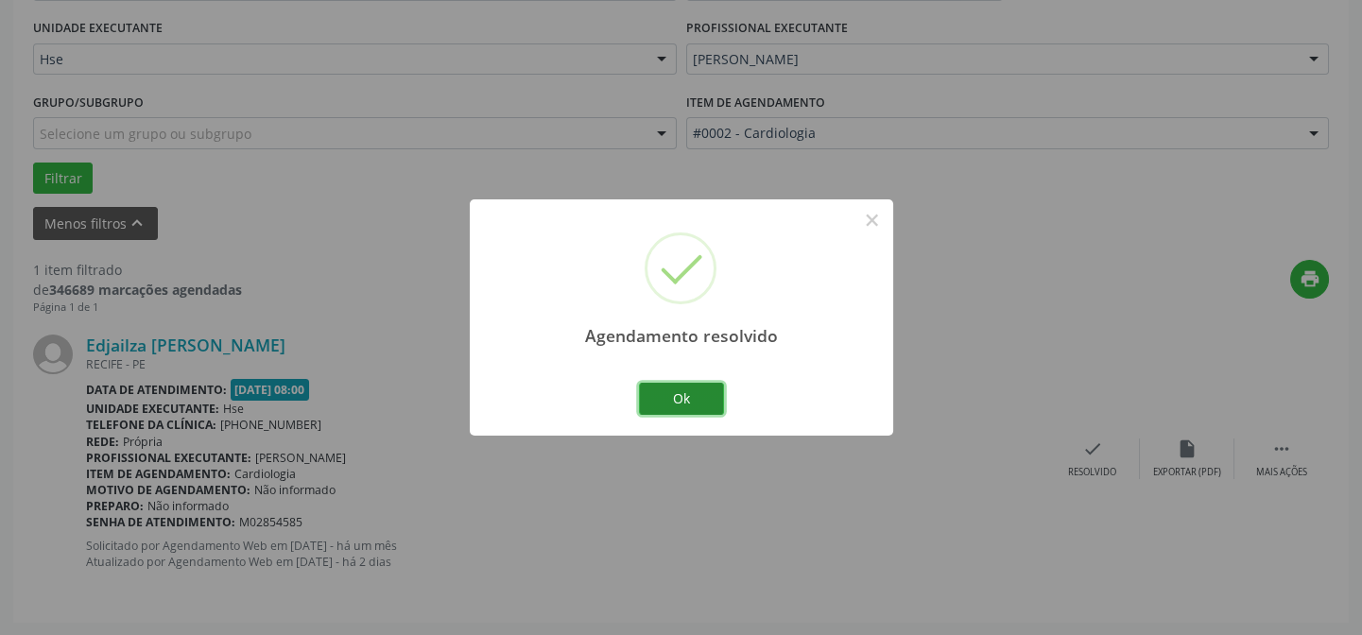
click at [690, 405] on button "Ok" at bounding box center [681, 399] width 85 height 32
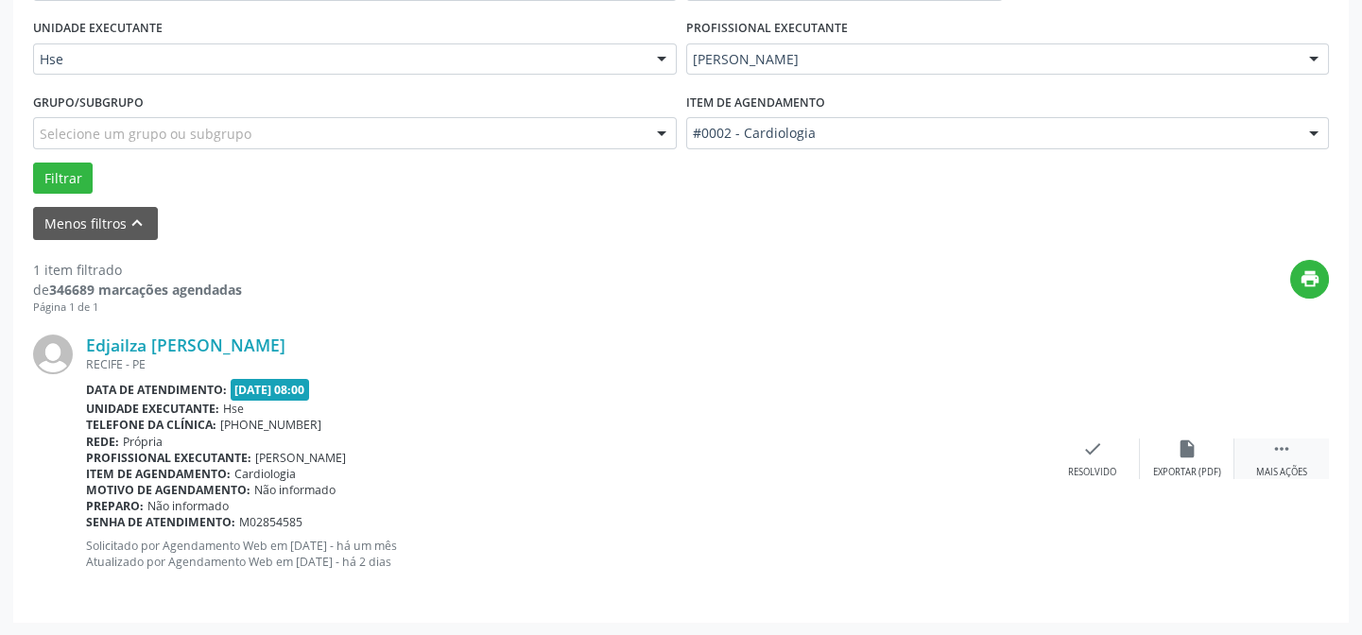
click at [1286, 460] on div " Mais ações" at bounding box center [1281, 459] width 95 height 41
click at [1182, 474] on div "Não compareceu" at bounding box center [1187, 472] width 80 height 13
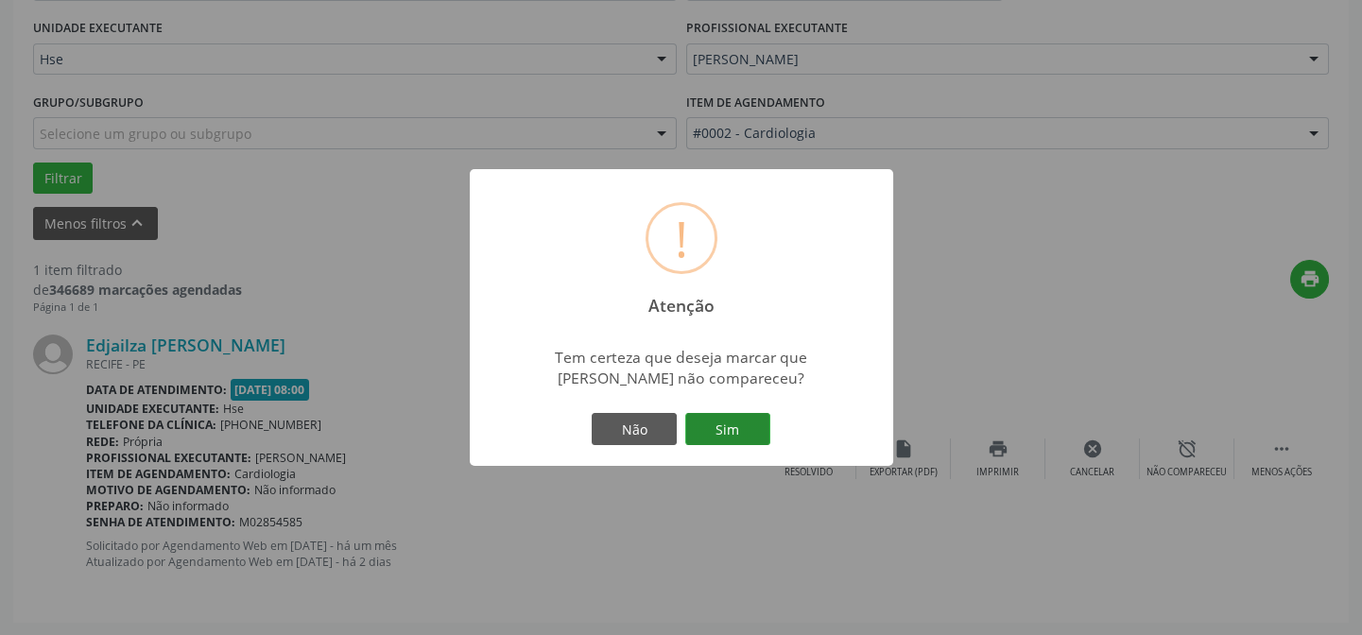
click at [724, 424] on button "Sim" at bounding box center [727, 429] width 85 height 32
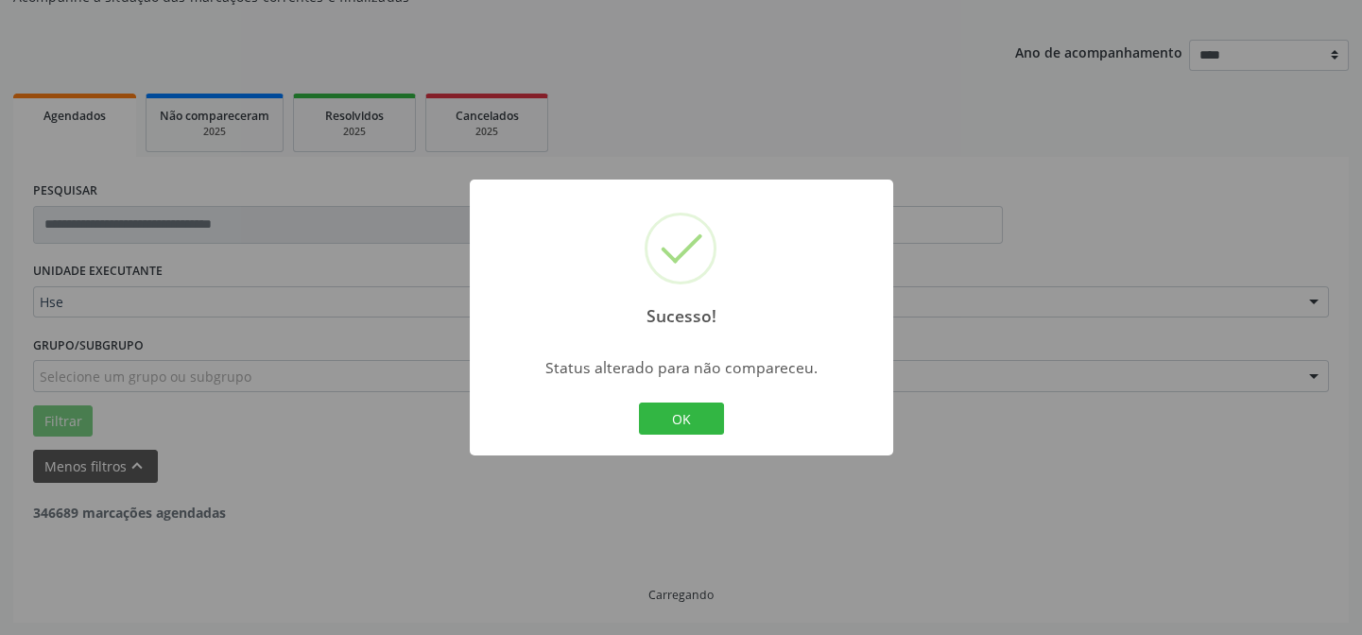
scroll to position [128, 0]
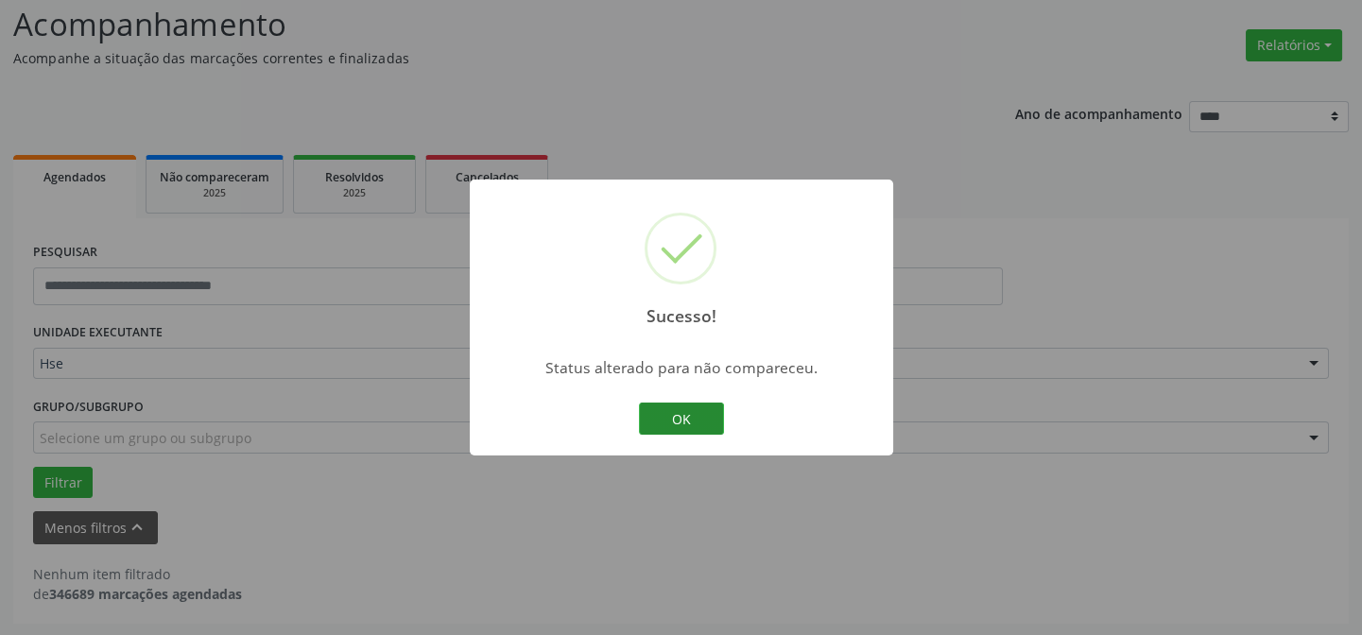
click at [705, 424] on button "OK" at bounding box center [681, 419] width 85 height 32
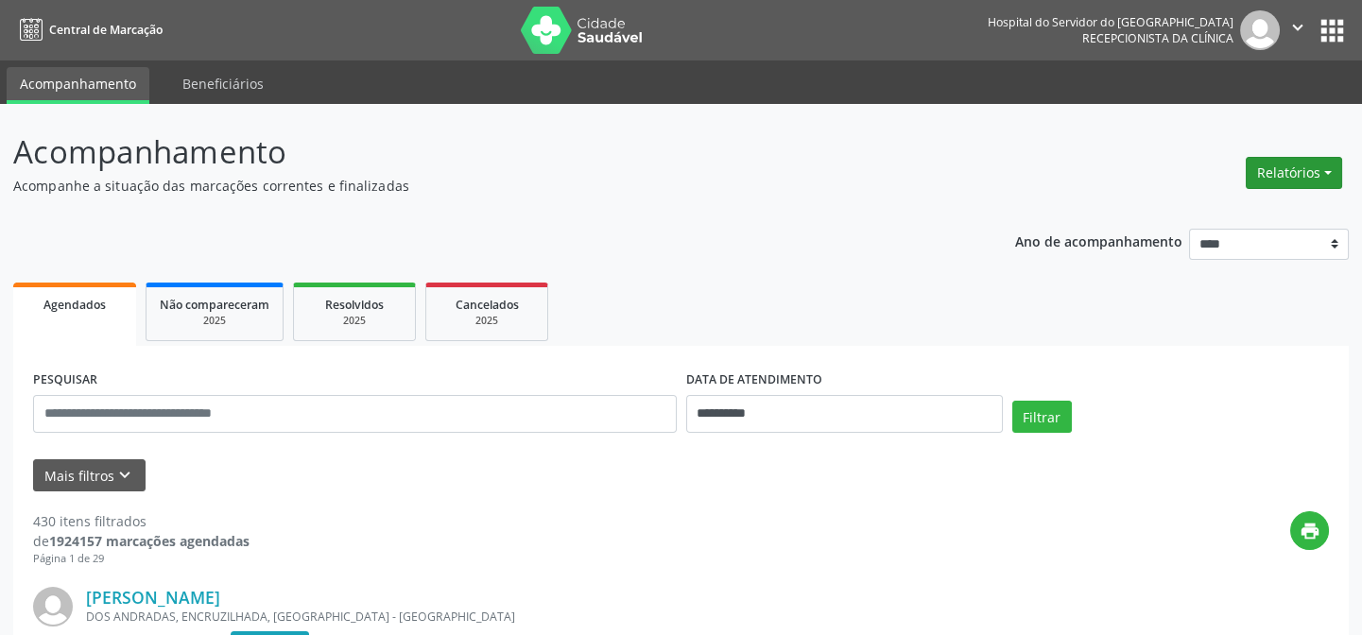
click at [1271, 174] on button "Relatórios" at bounding box center [1294, 173] width 96 height 32
click at [1237, 211] on link "Agendamentos" at bounding box center [1240, 212] width 203 height 26
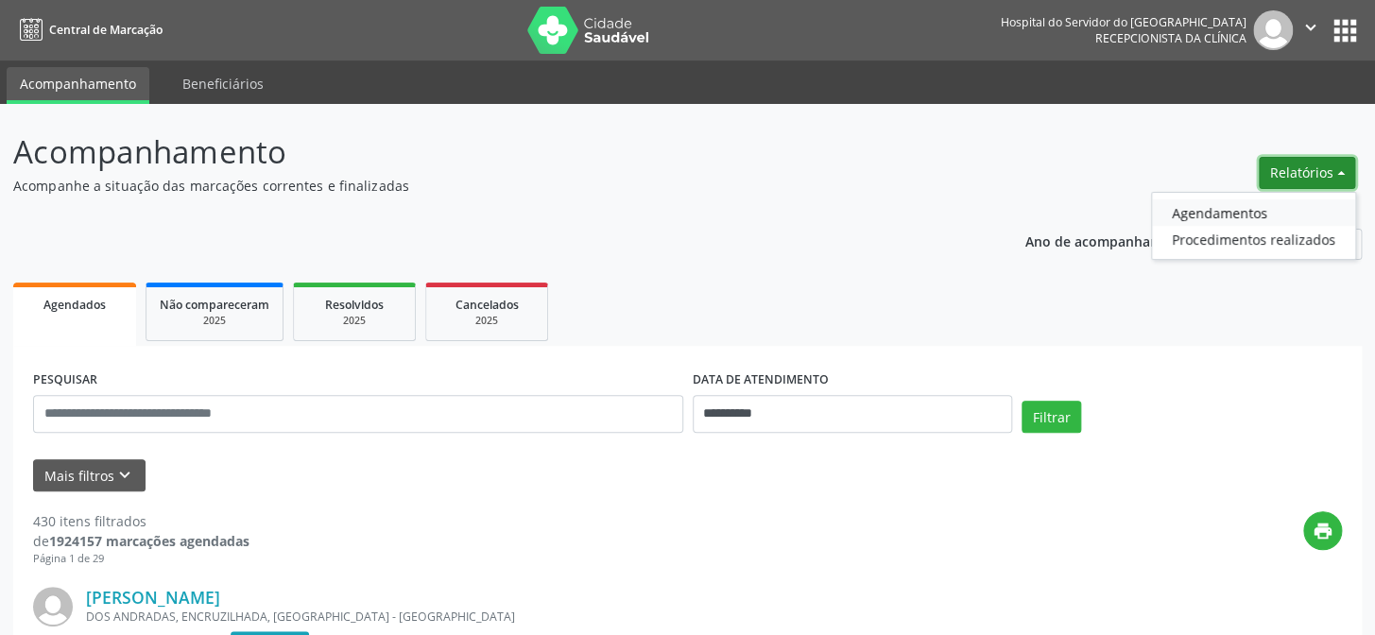
select select "*"
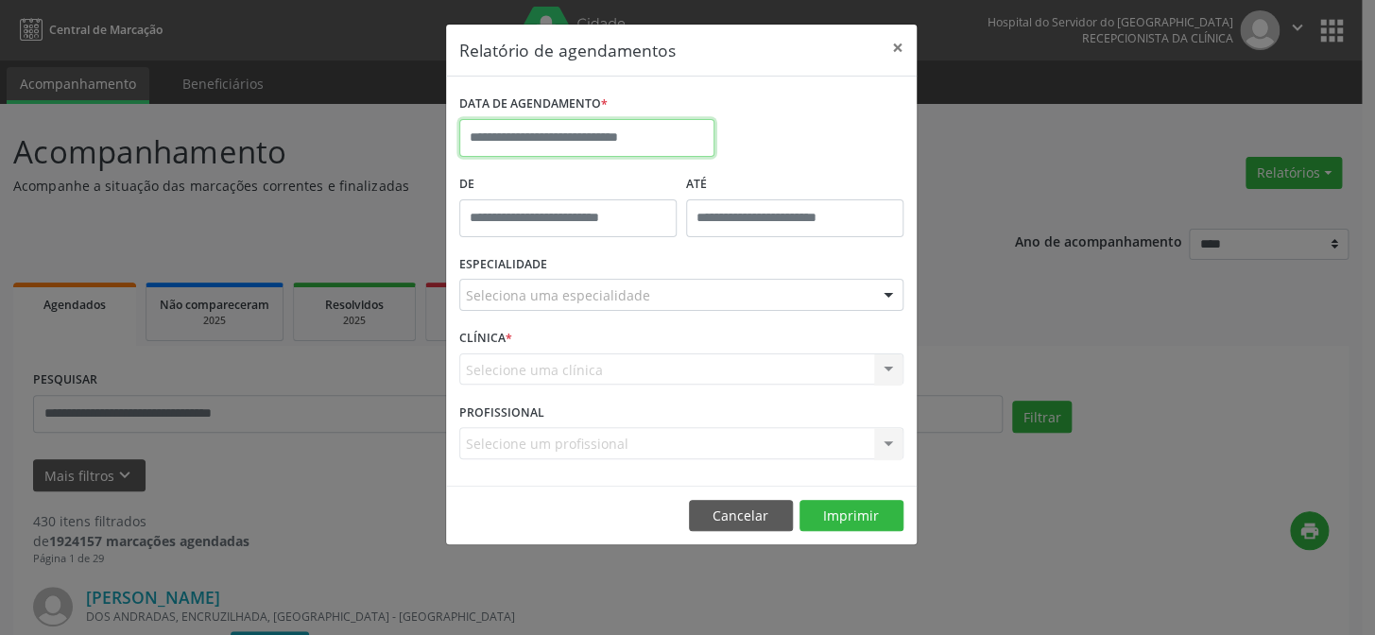
click at [513, 141] on input "text" at bounding box center [586, 138] width 255 height 38
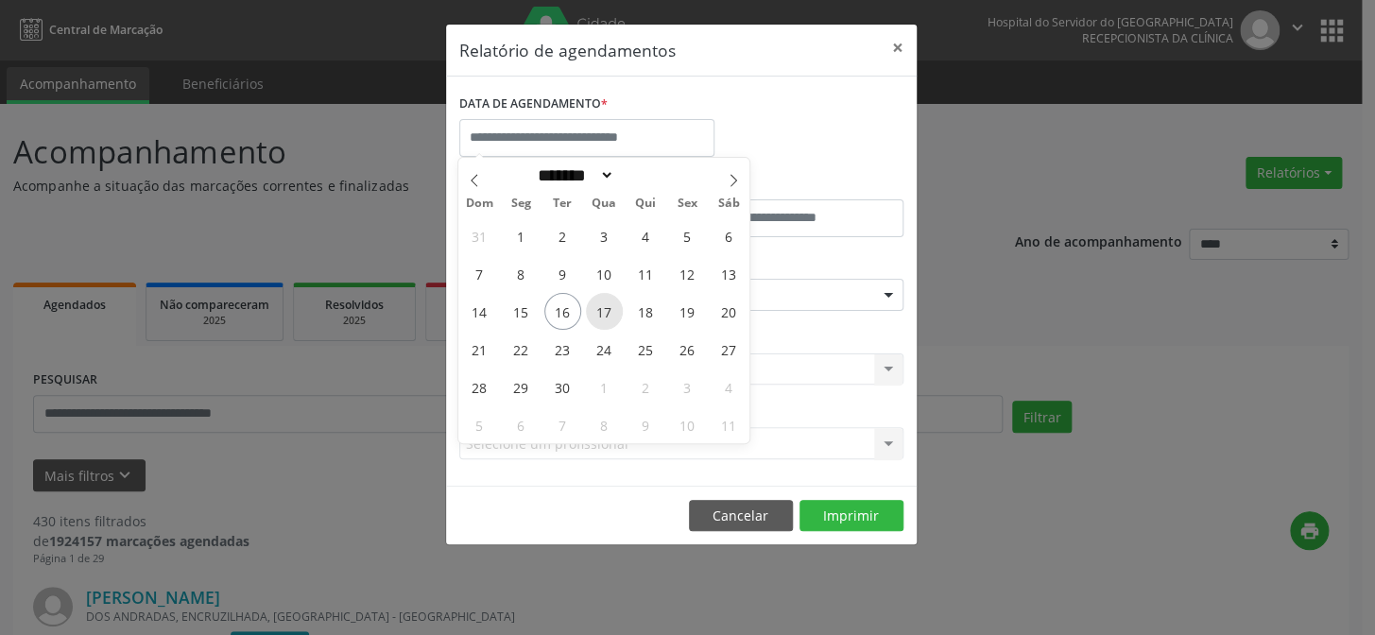
click at [605, 314] on span "17" at bounding box center [604, 311] width 37 height 37
type input "**********"
click at [605, 314] on span "17" at bounding box center [604, 311] width 37 height 37
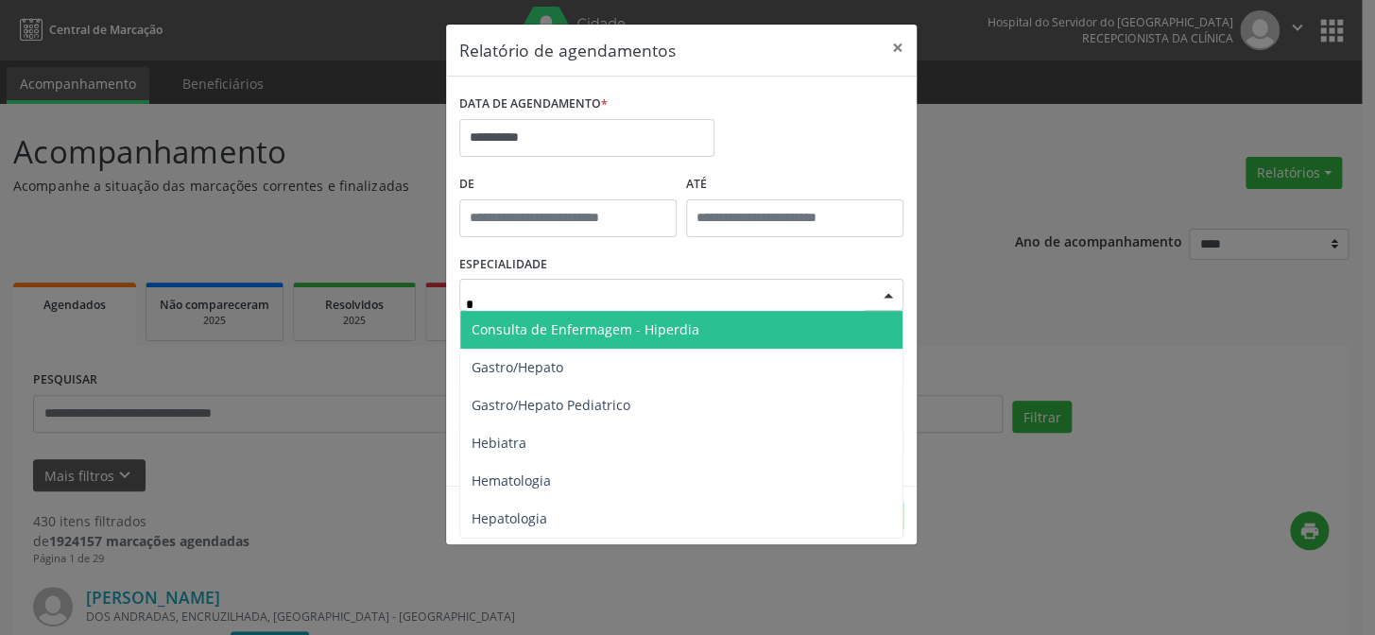
type input "**"
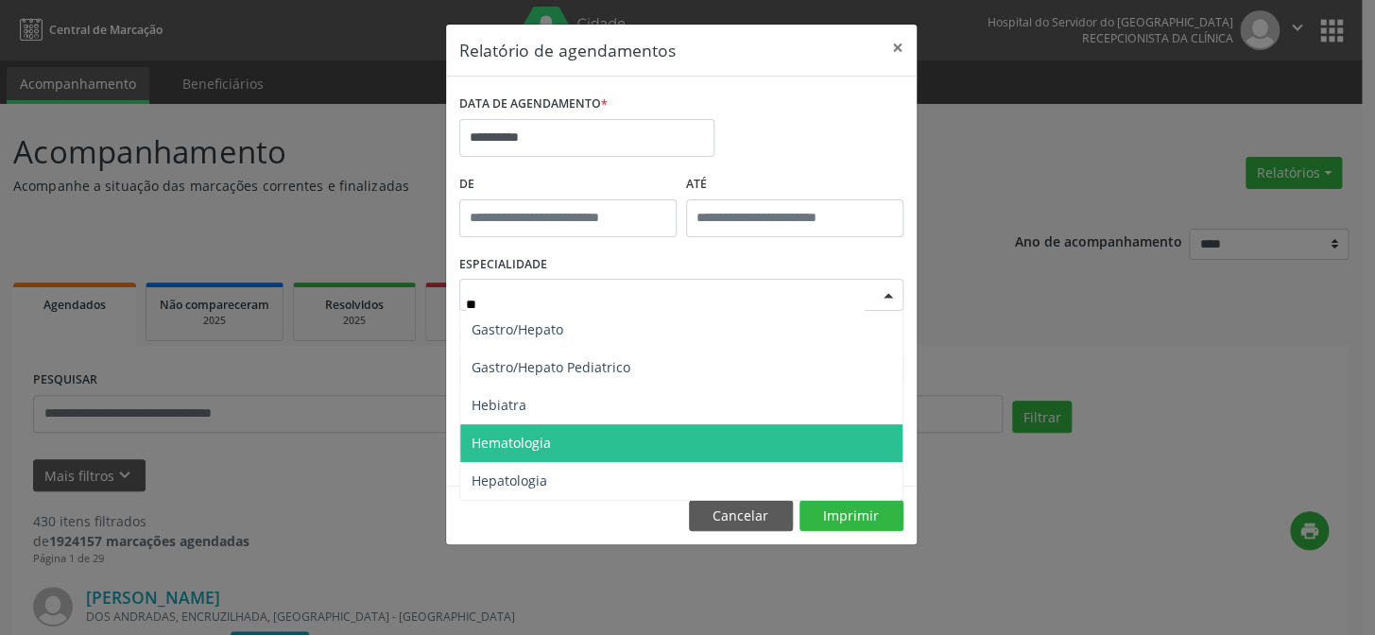
click at [580, 442] on span "Hematologia" at bounding box center [681, 443] width 442 height 38
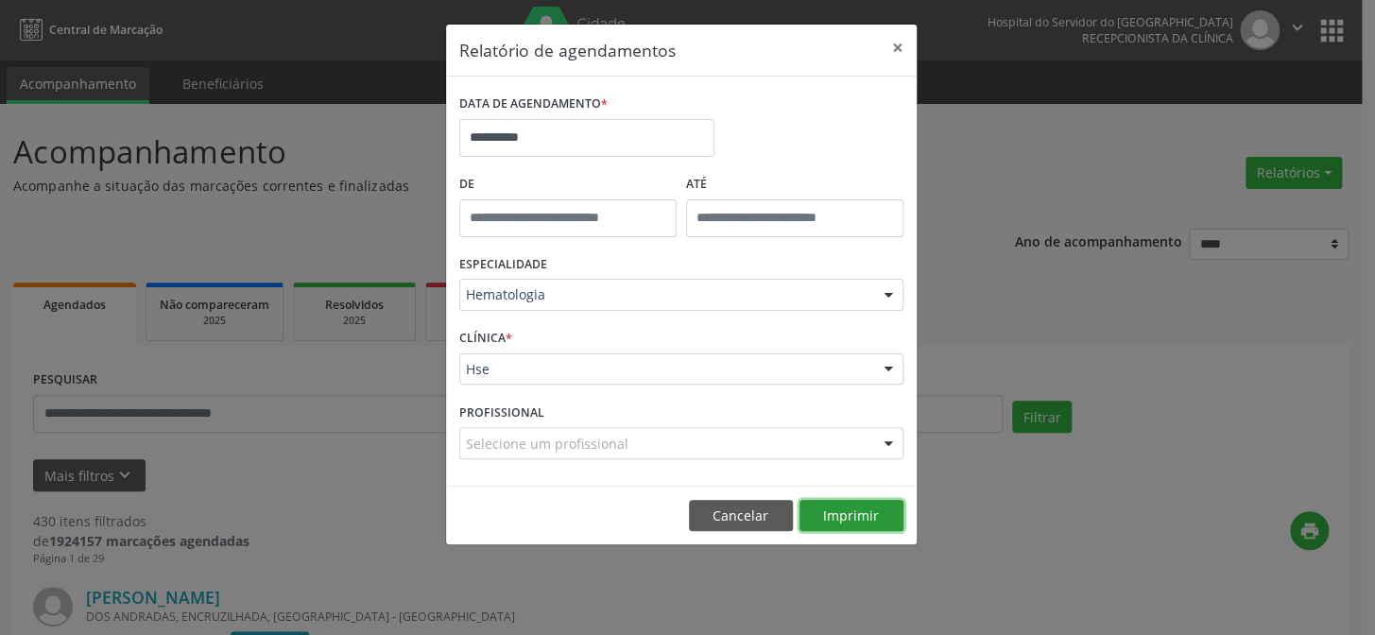
click at [817, 502] on button "Imprimir" at bounding box center [852, 516] width 104 height 32
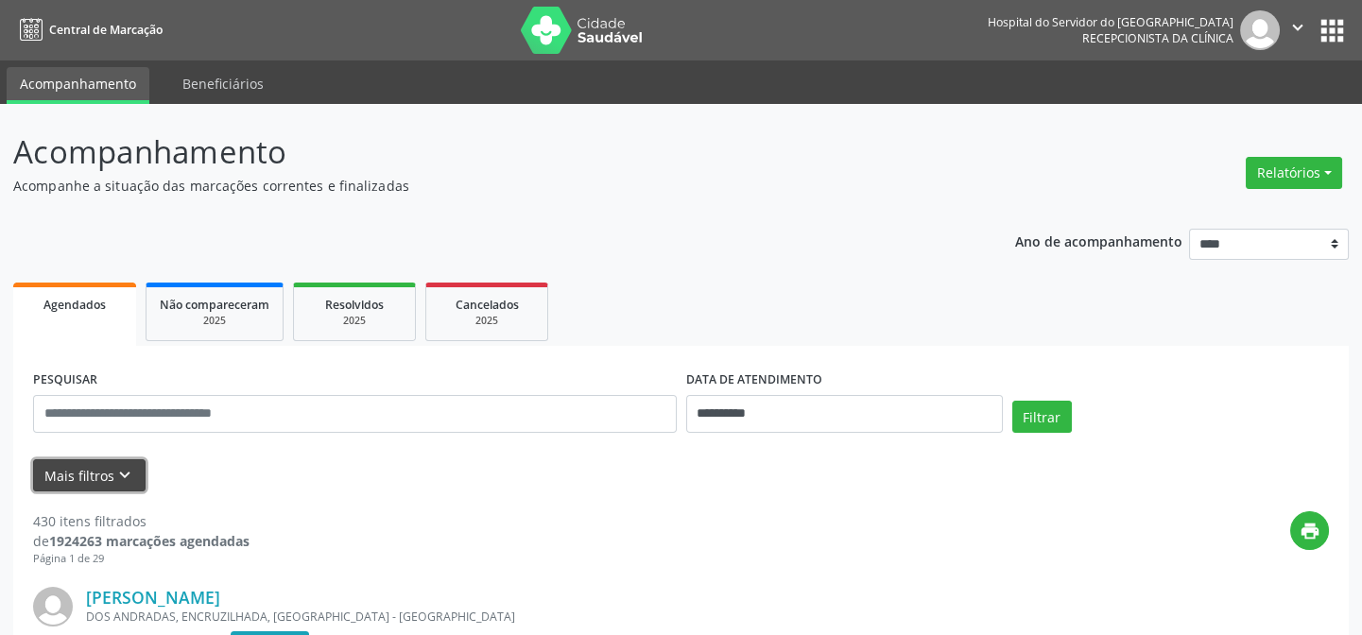
click at [103, 479] on button "Mais filtros keyboard_arrow_down" at bounding box center [89, 475] width 112 height 33
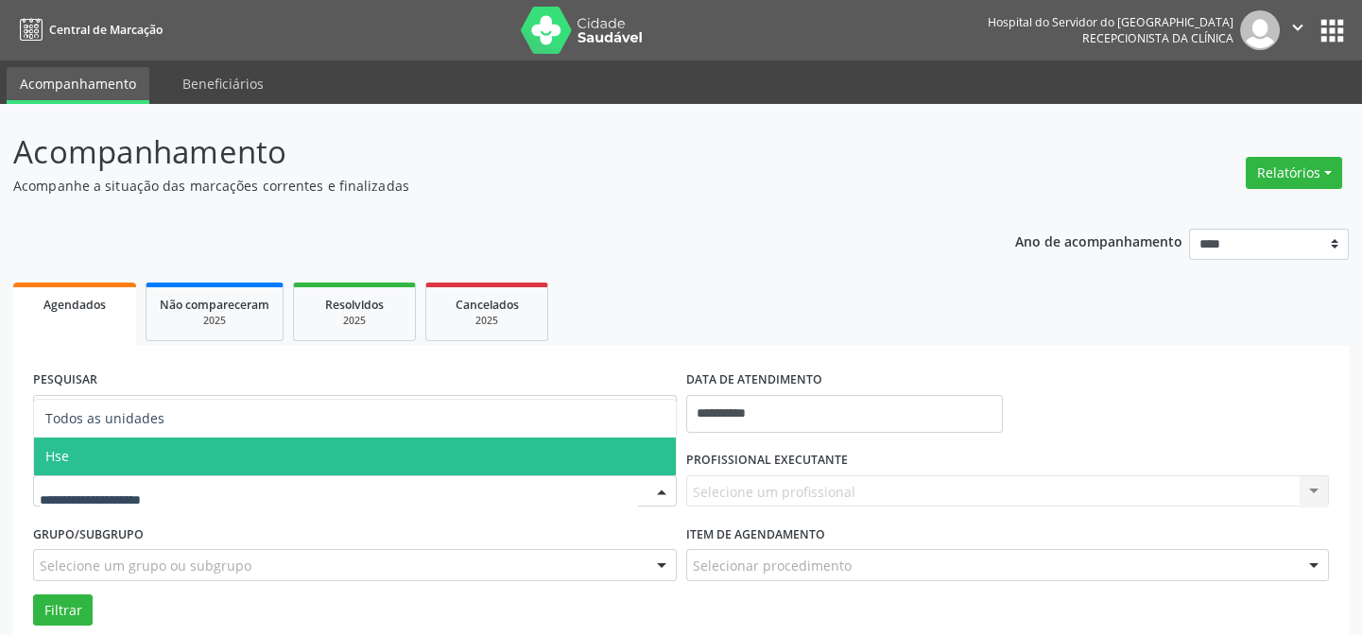
click at [129, 452] on span "Hse" at bounding box center [355, 457] width 642 height 38
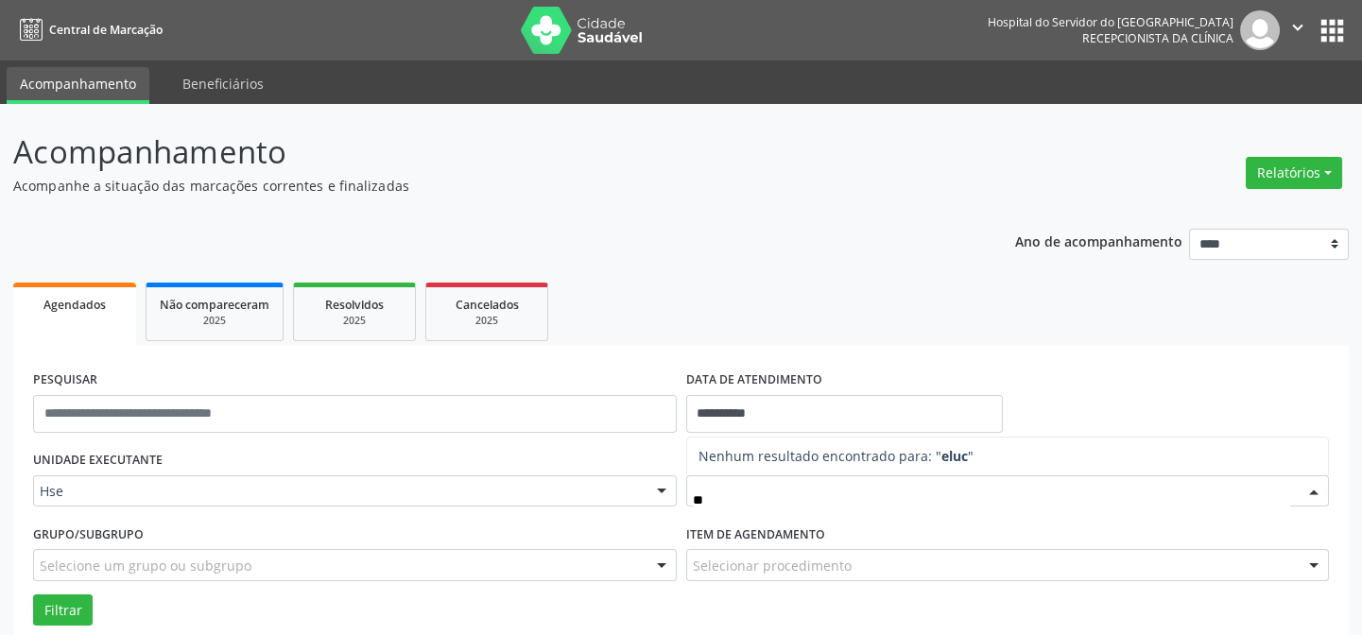
type input "*"
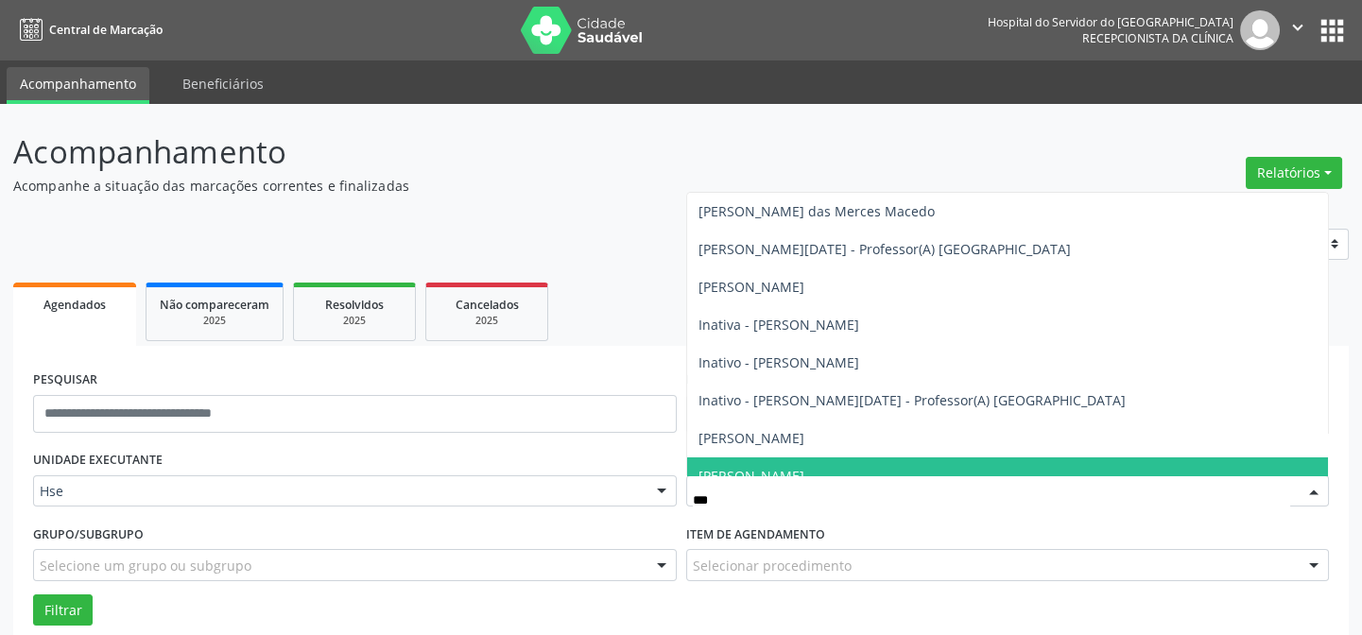
type input "****"
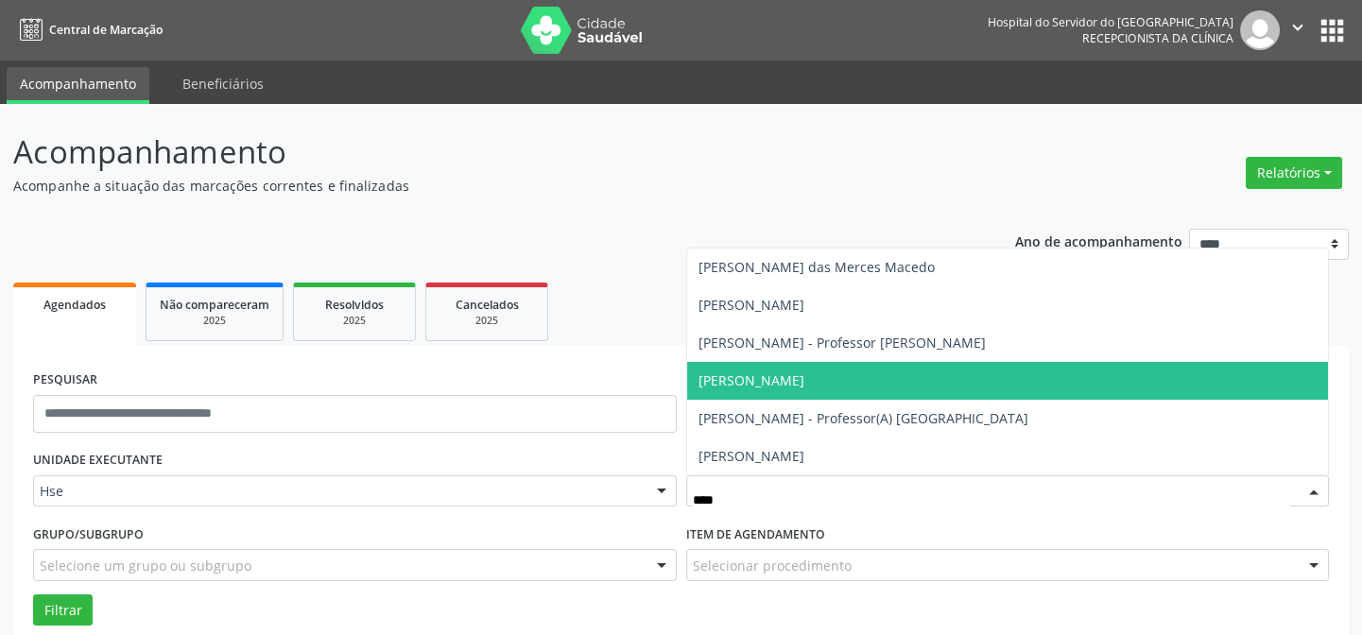
click at [766, 375] on span "[PERSON_NAME]" at bounding box center [752, 380] width 106 height 18
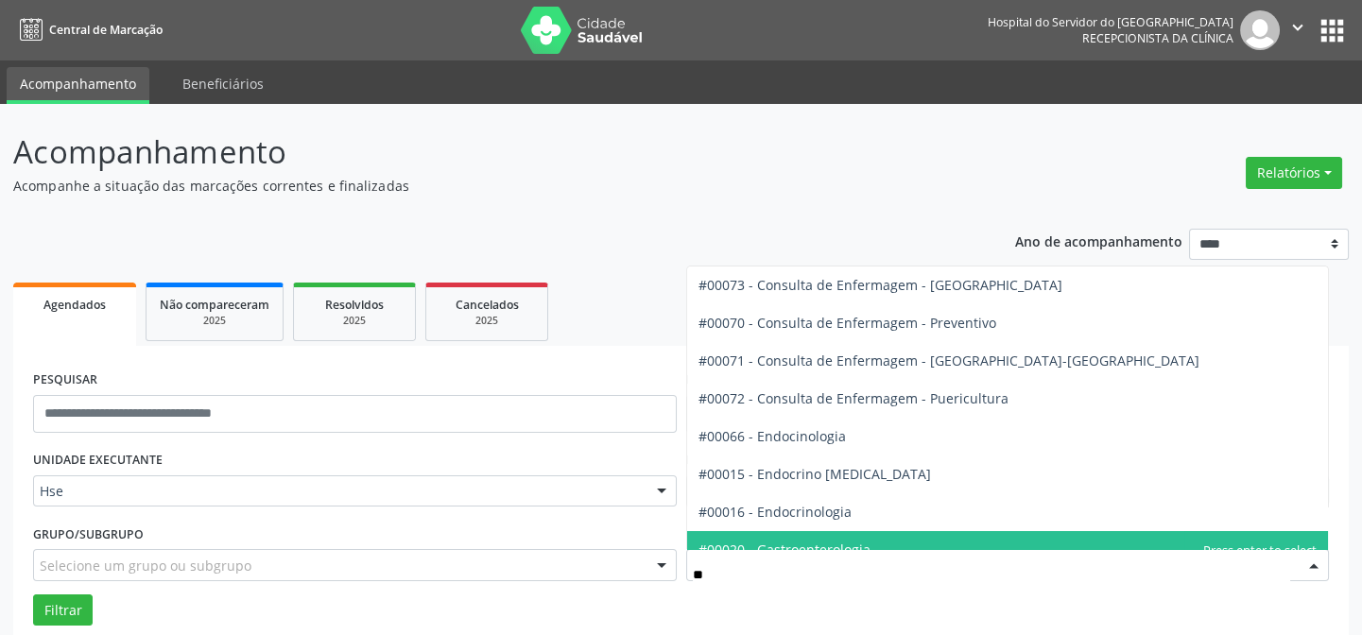
type input "***"
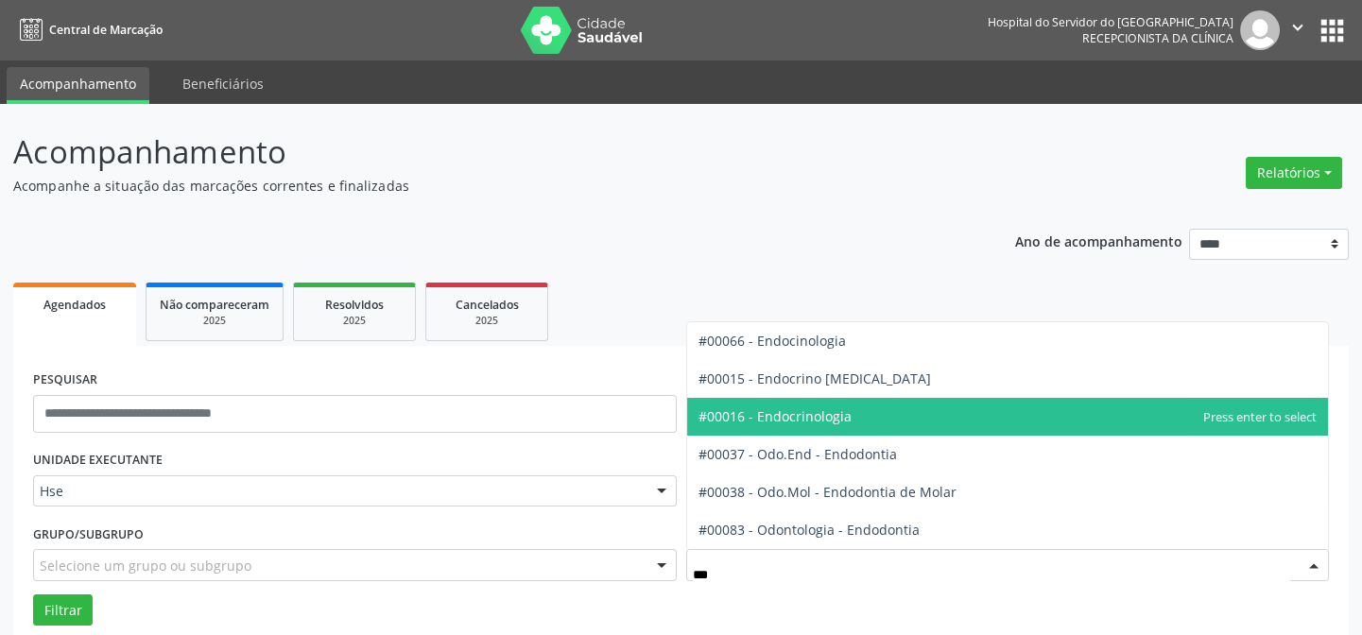
click at [775, 423] on span "#00016 - Endocrinologia" at bounding box center [775, 416] width 153 height 18
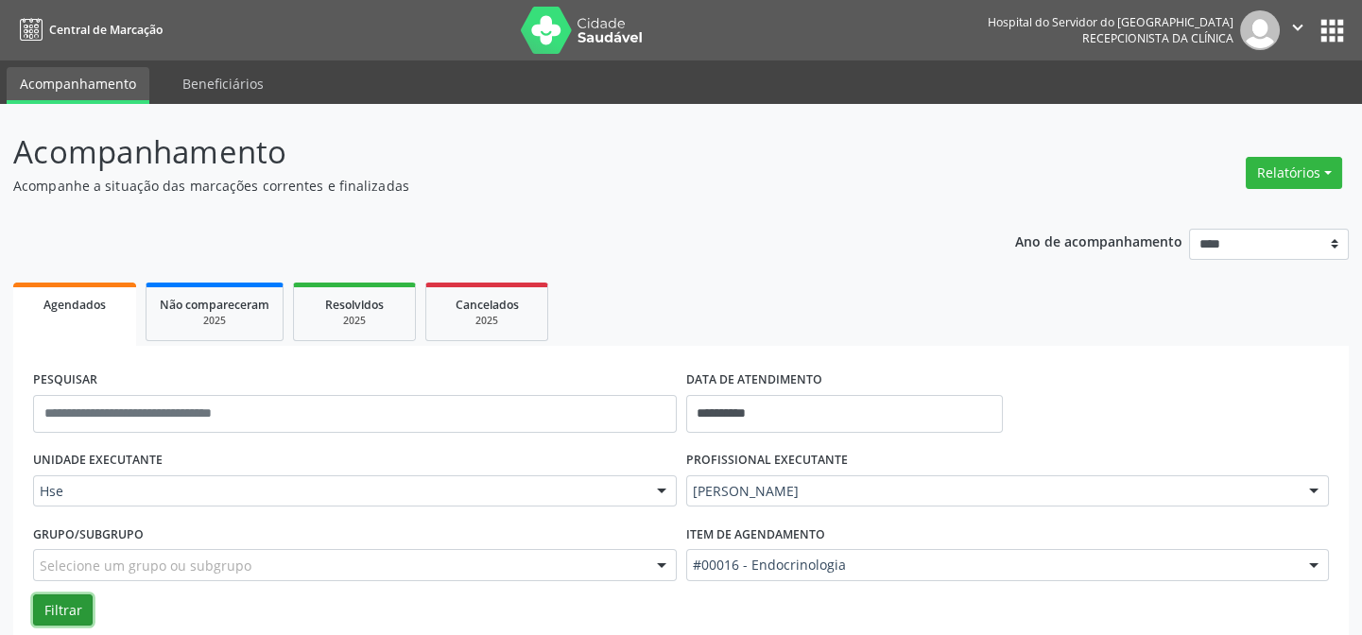
click at [61, 612] on button "Filtrar" at bounding box center [63, 611] width 60 height 32
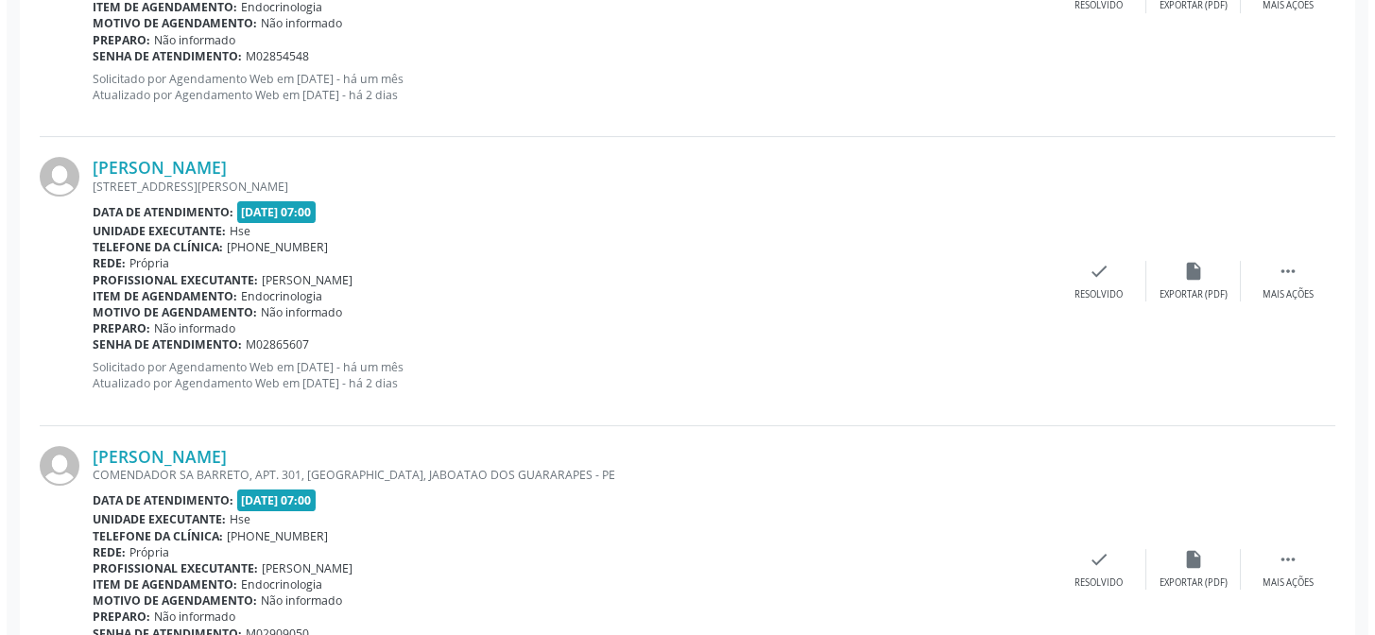
scroll to position [1296, 0]
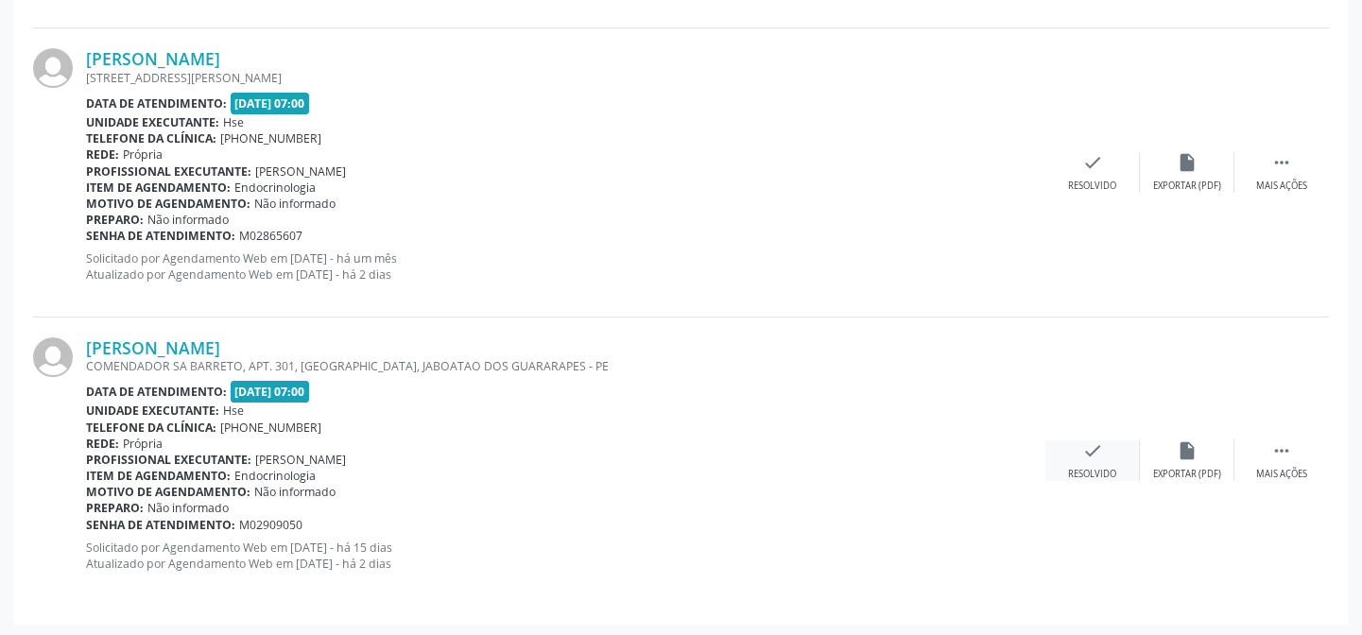
click at [1087, 457] on icon "check" at bounding box center [1092, 450] width 21 height 21
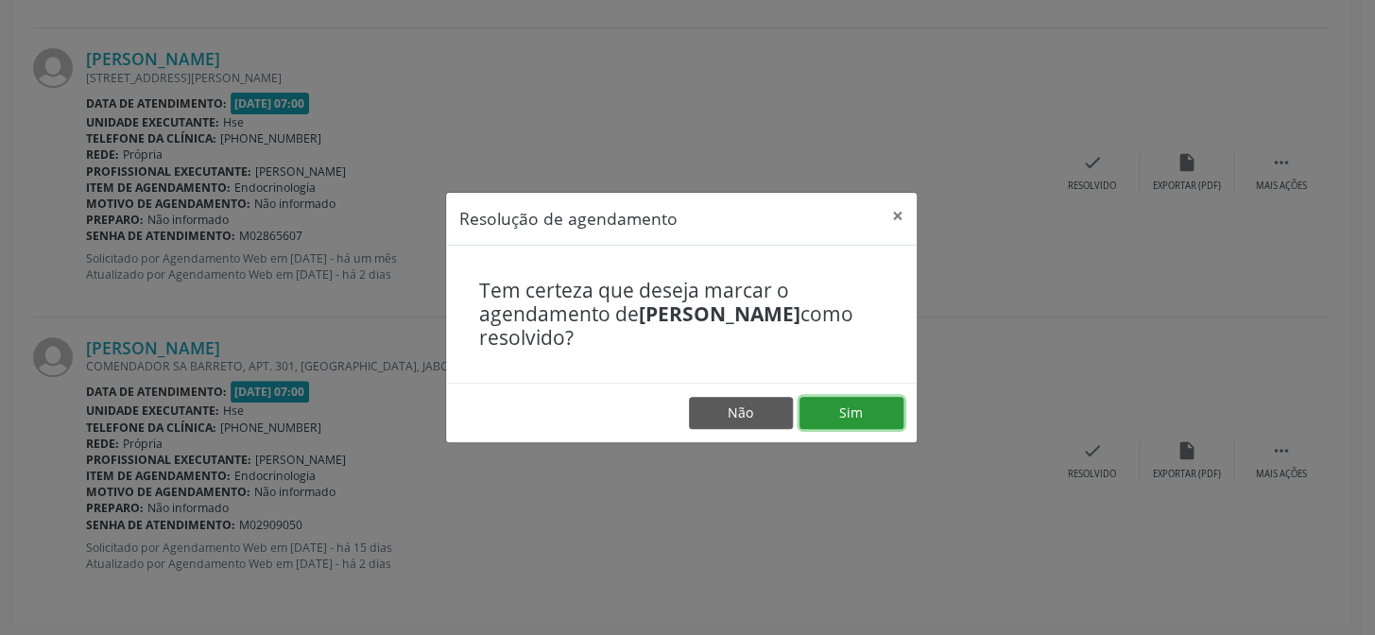
click at [857, 423] on button "Sim" at bounding box center [852, 413] width 104 height 32
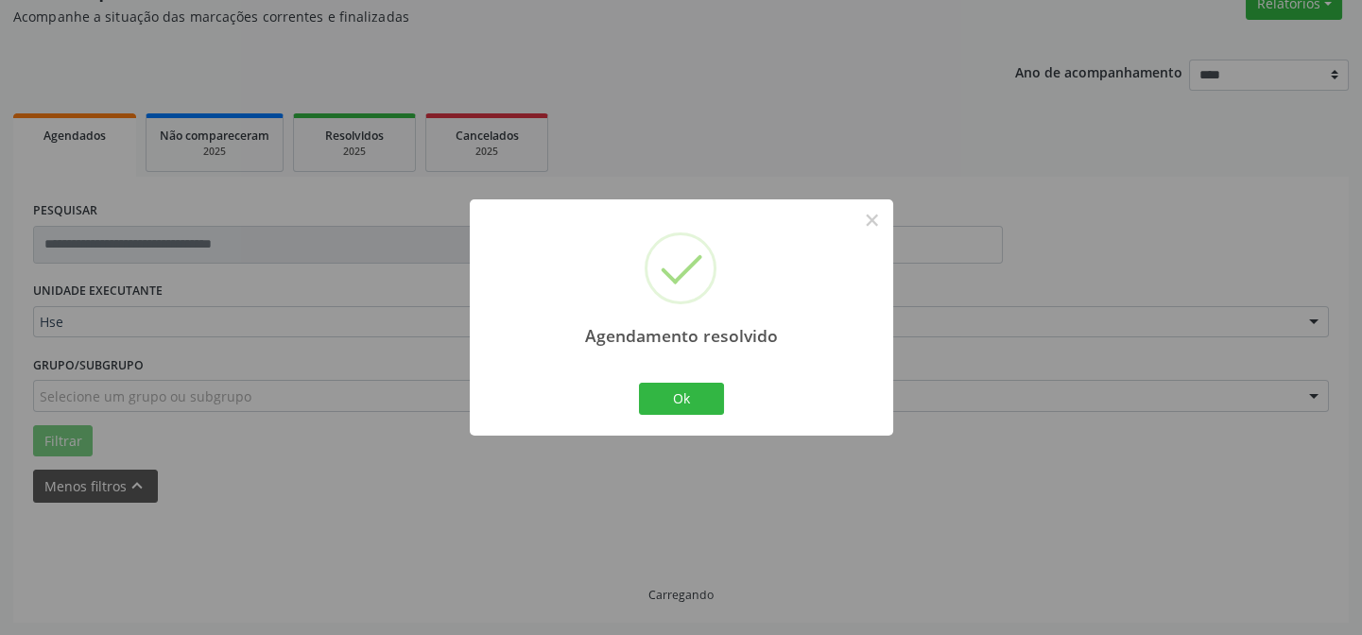
scroll to position [1009, 0]
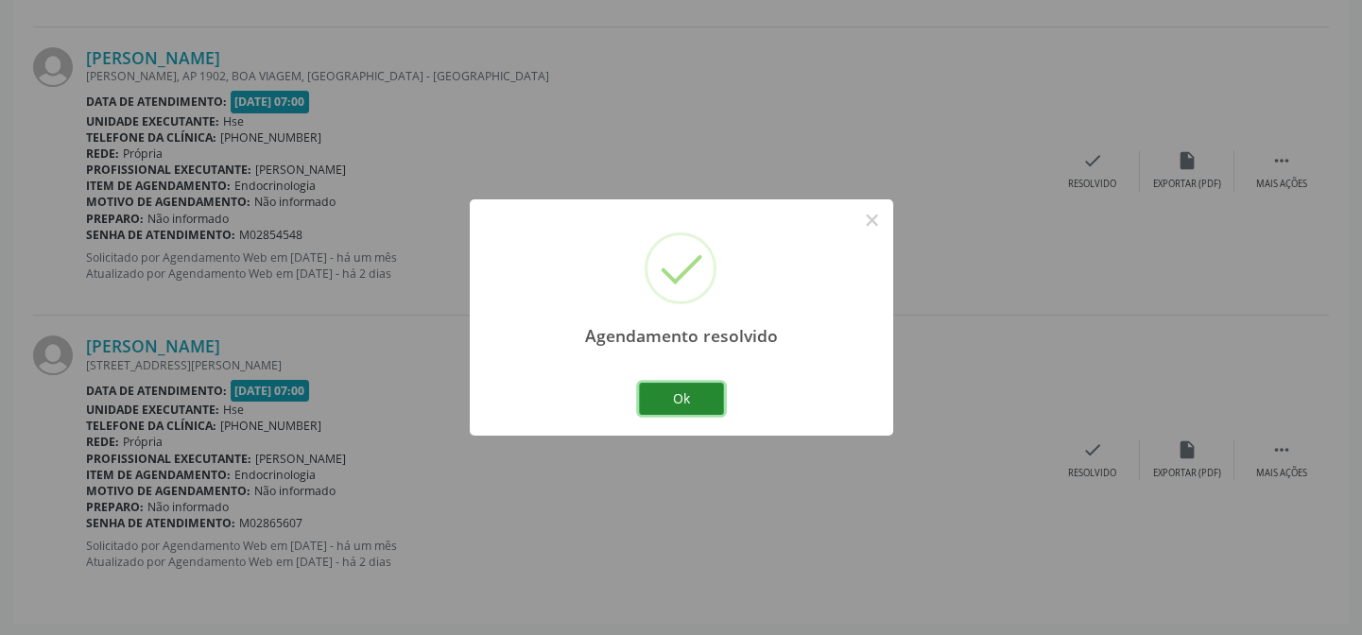
click at [700, 387] on button "Ok" at bounding box center [681, 399] width 85 height 32
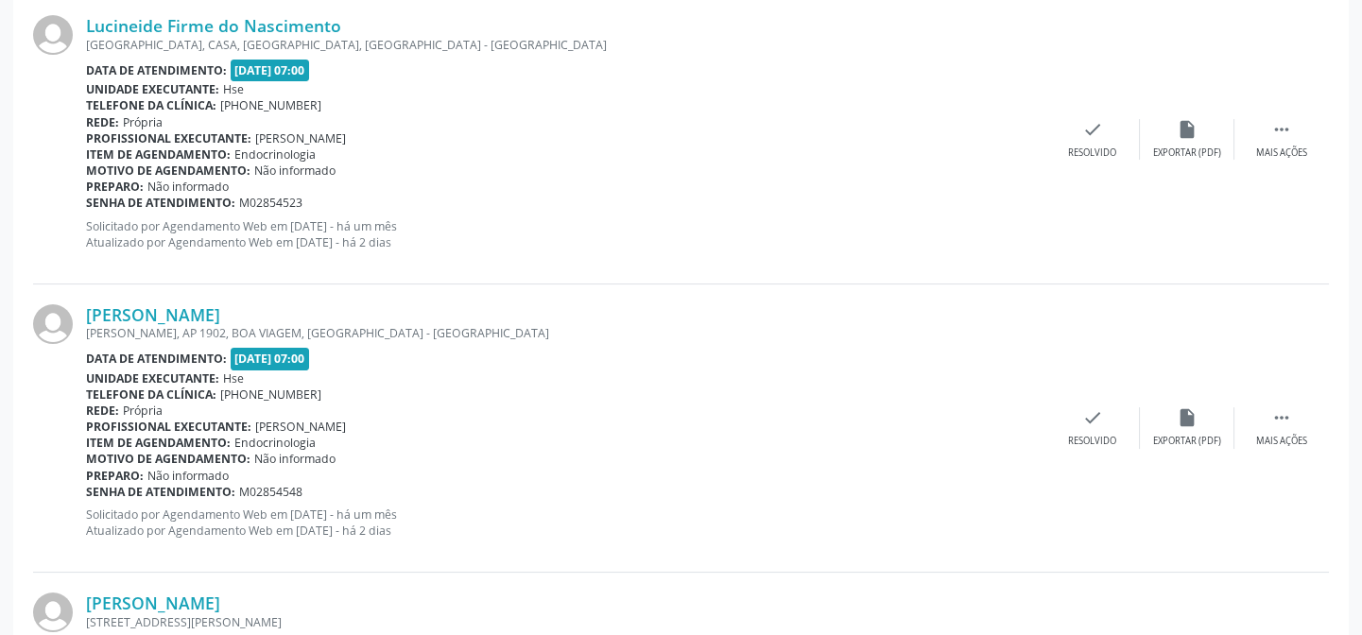
scroll to position [750, 0]
click at [1296, 436] on div "Mais ações" at bounding box center [1281, 442] width 51 height 13
click at [1187, 429] on div "alarm_off Não compareceu" at bounding box center [1187, 428] width 95 height 41
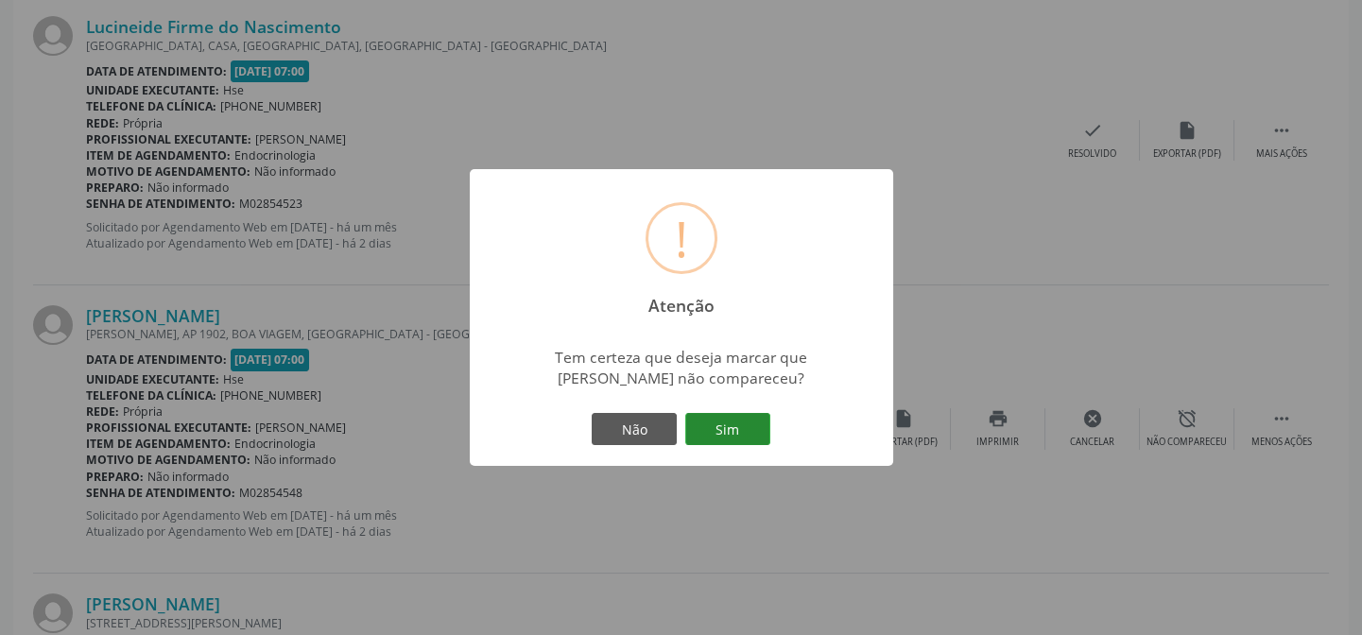
click at [748, 424] on button "Sim" at bounding box center [727, 429] width 85 height 32
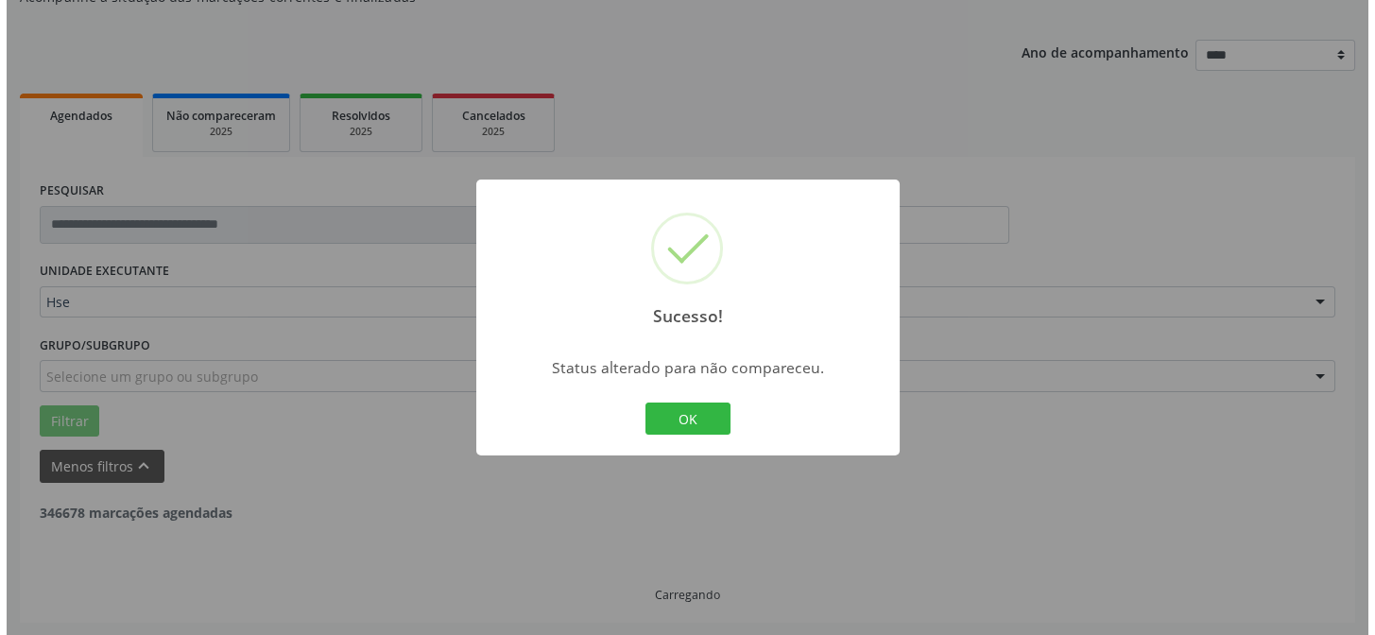
scroll to position [719, 0]
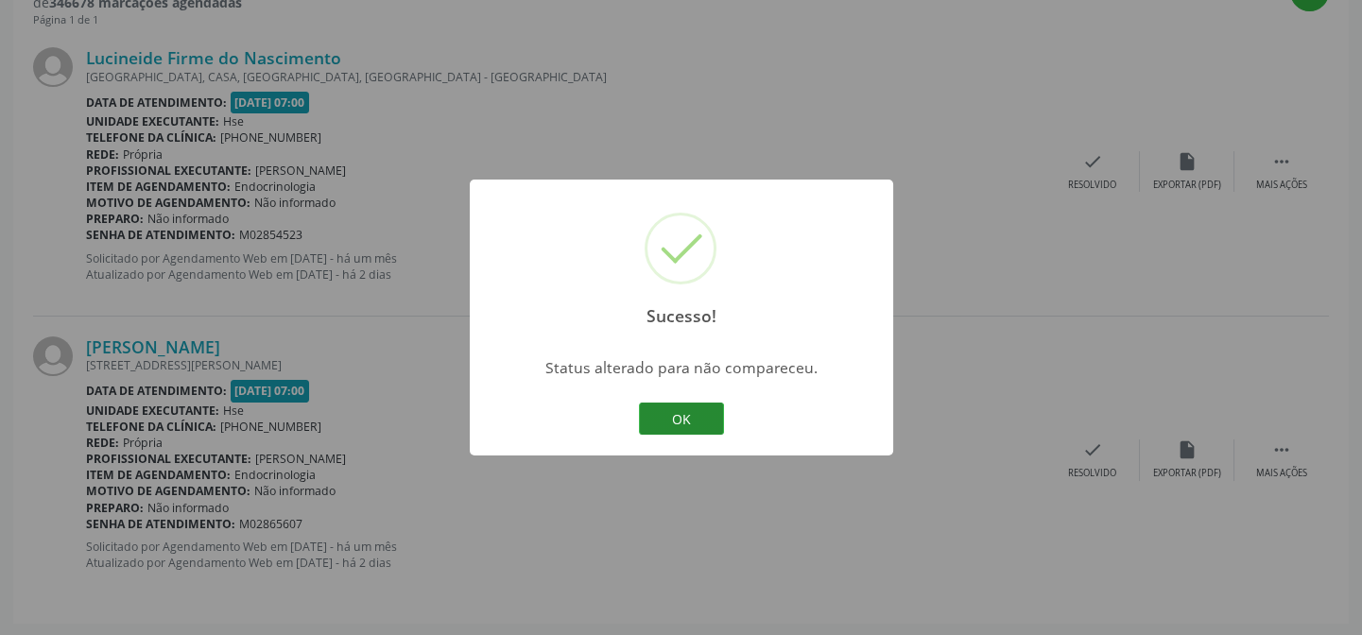
click at [677, 427] on button "OK" at bounding box center [681, 419] width 85 height 32
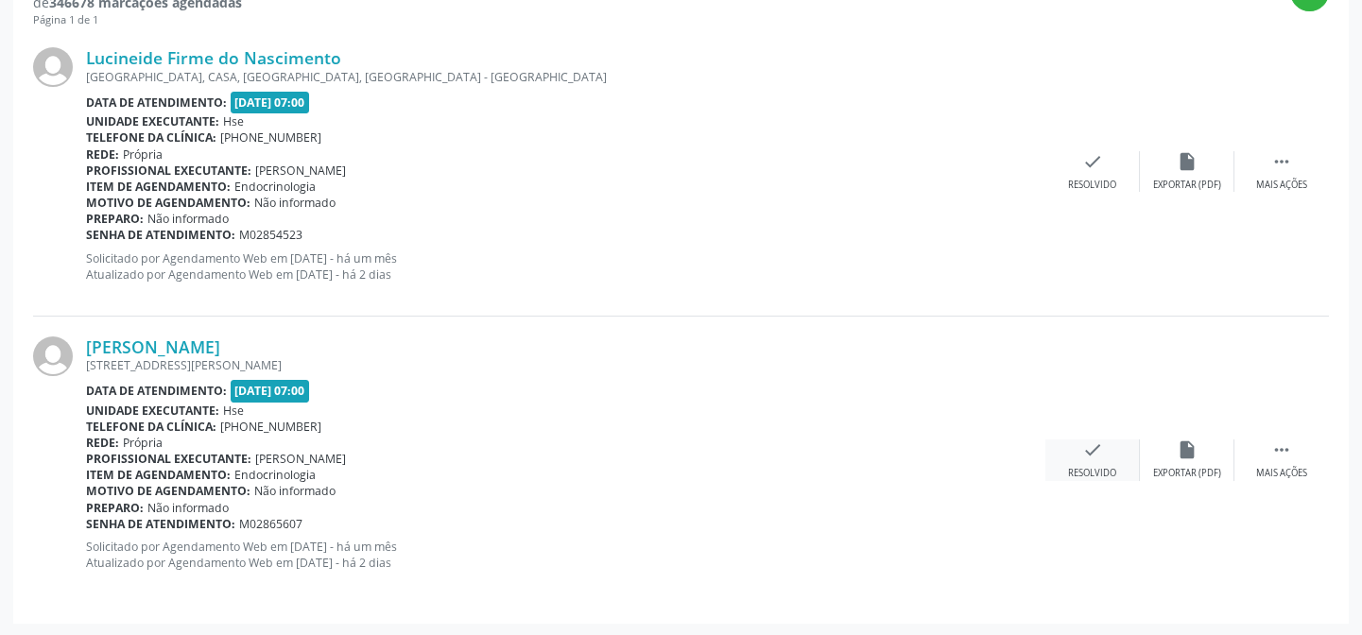
click at [1093, 472] on div "Resolvido" at bounding box center [1092, 473] width 48 height 13
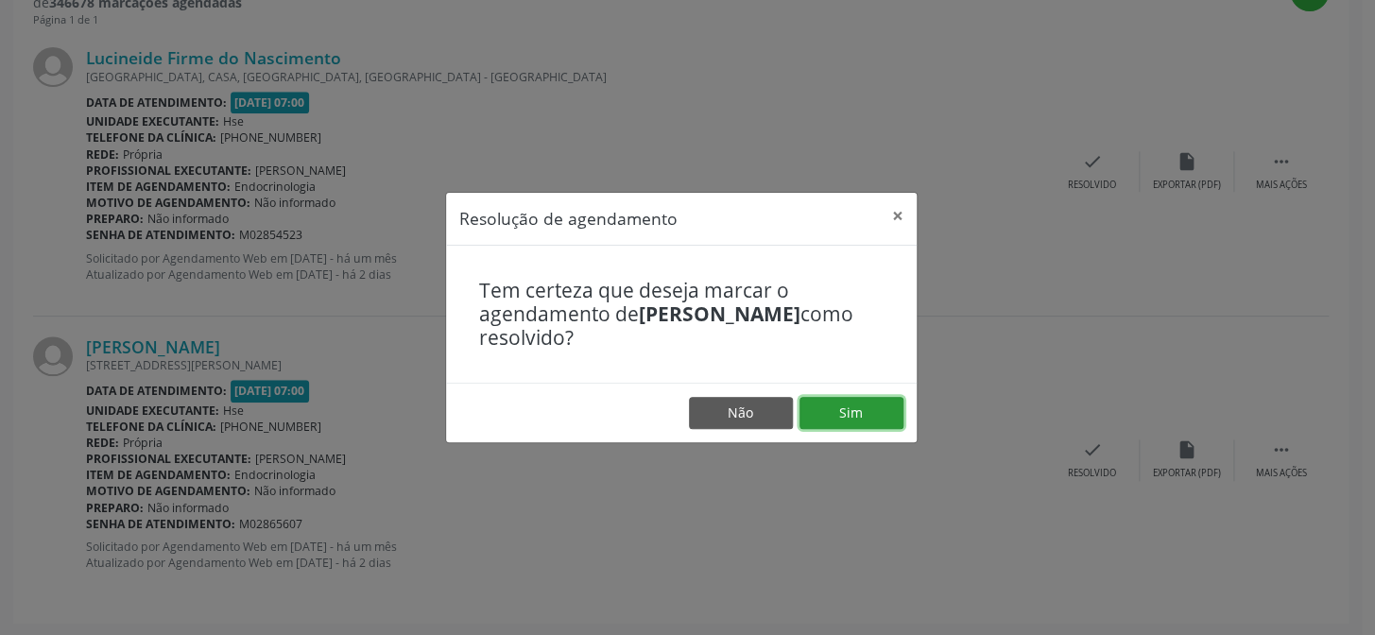
click at [875, 410] on button "Sim" at bounding box center [852, 413] width 104 height 32
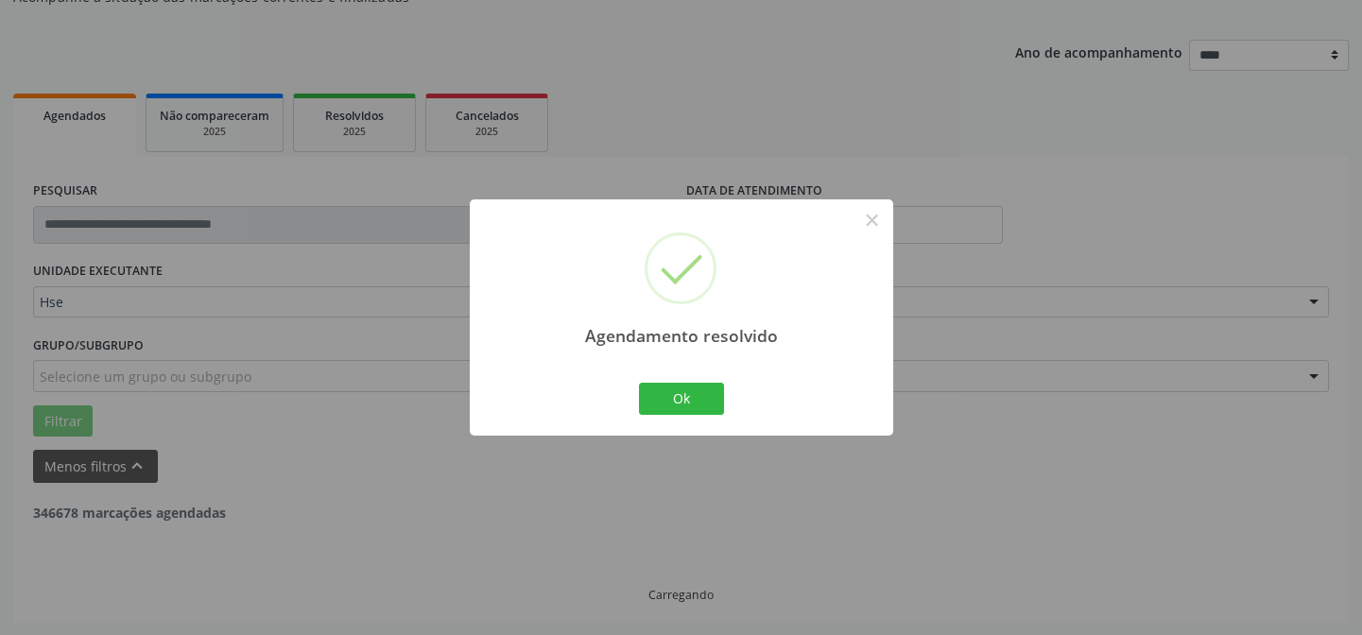
scroll to position [432, 0]
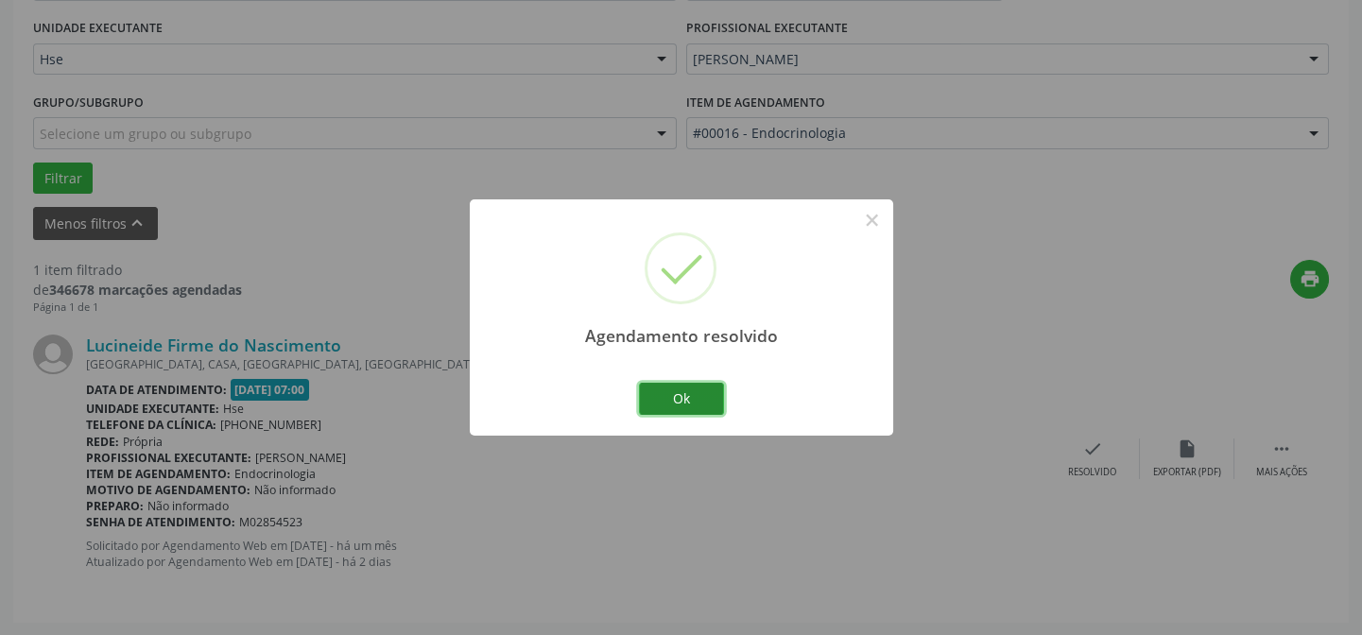
click at [689, 397] on button "Ok" at bounding box center [681, 399] width 85 height 32
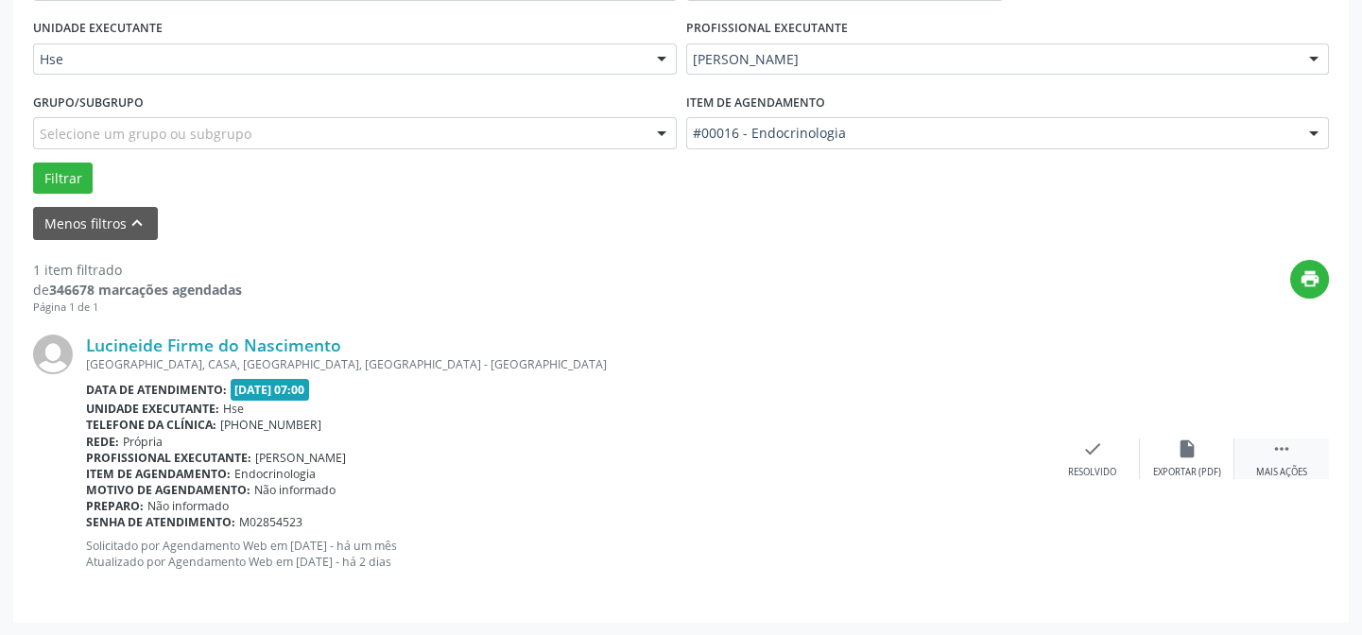
click at [1282, 459] on div " Mais ações" at bounding box center [1281, 459] width 95 height 41
click at [1180, 467] on div "Não compareceu" at bounding box center [1187, 472] width 80 height 13
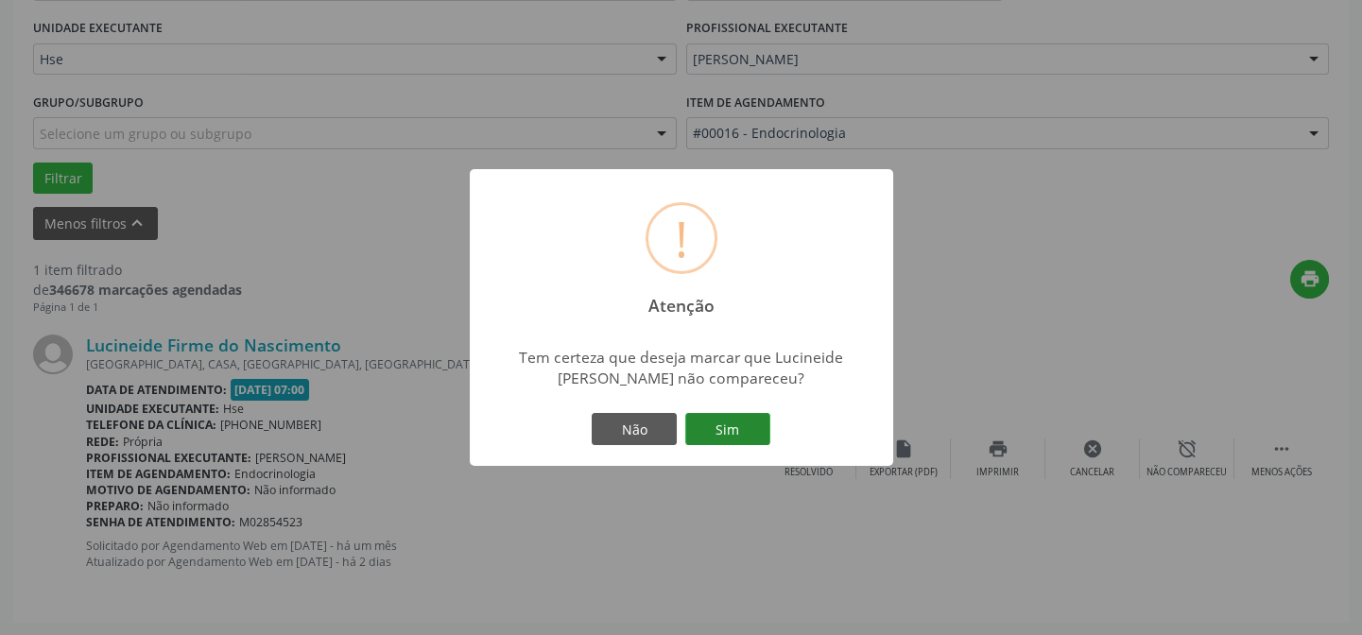
drag, startPoint x: 740, startPoint y: 430, endPoint x: 737, endPoint y: 421, distance: 9.9
click at [738, 422] on button "Sim" at bounding box center [727, 429] width 85 height 32
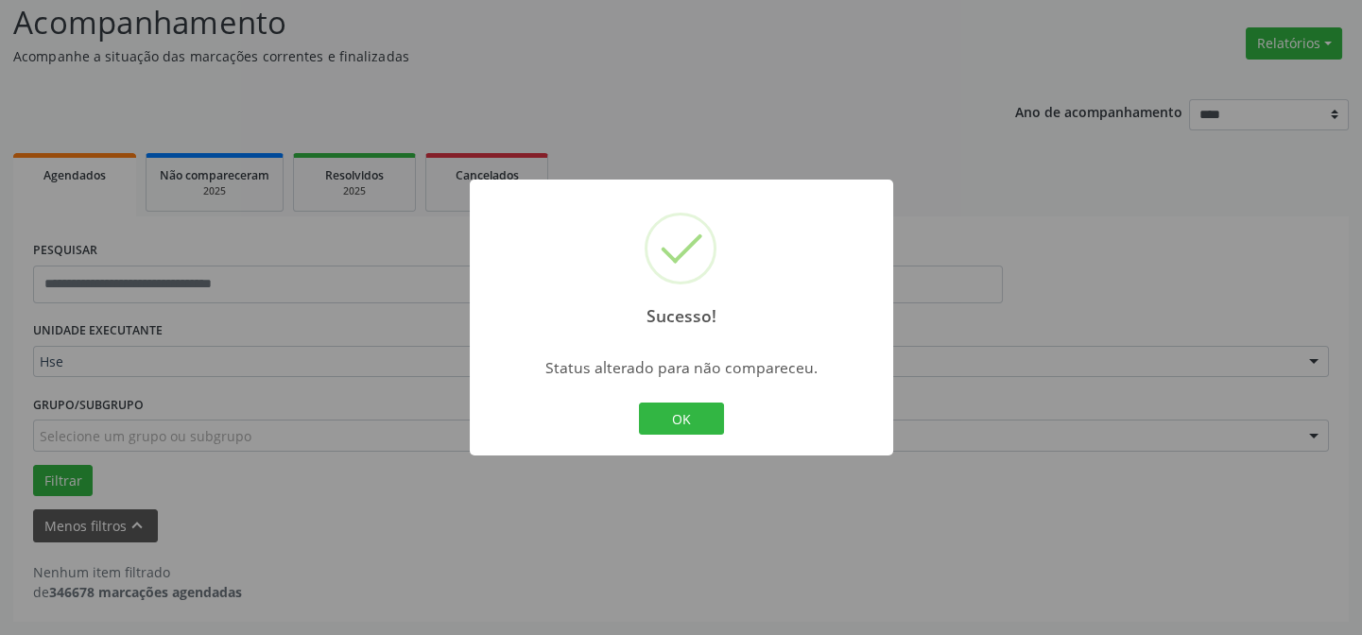
scroll to position [128, 0]
click at [693, 409] on button "OK" at bounding box center [681, 419] width 85 height 32
